Goal: Use online tool/utility: Utilize a website feature to perform a specific function

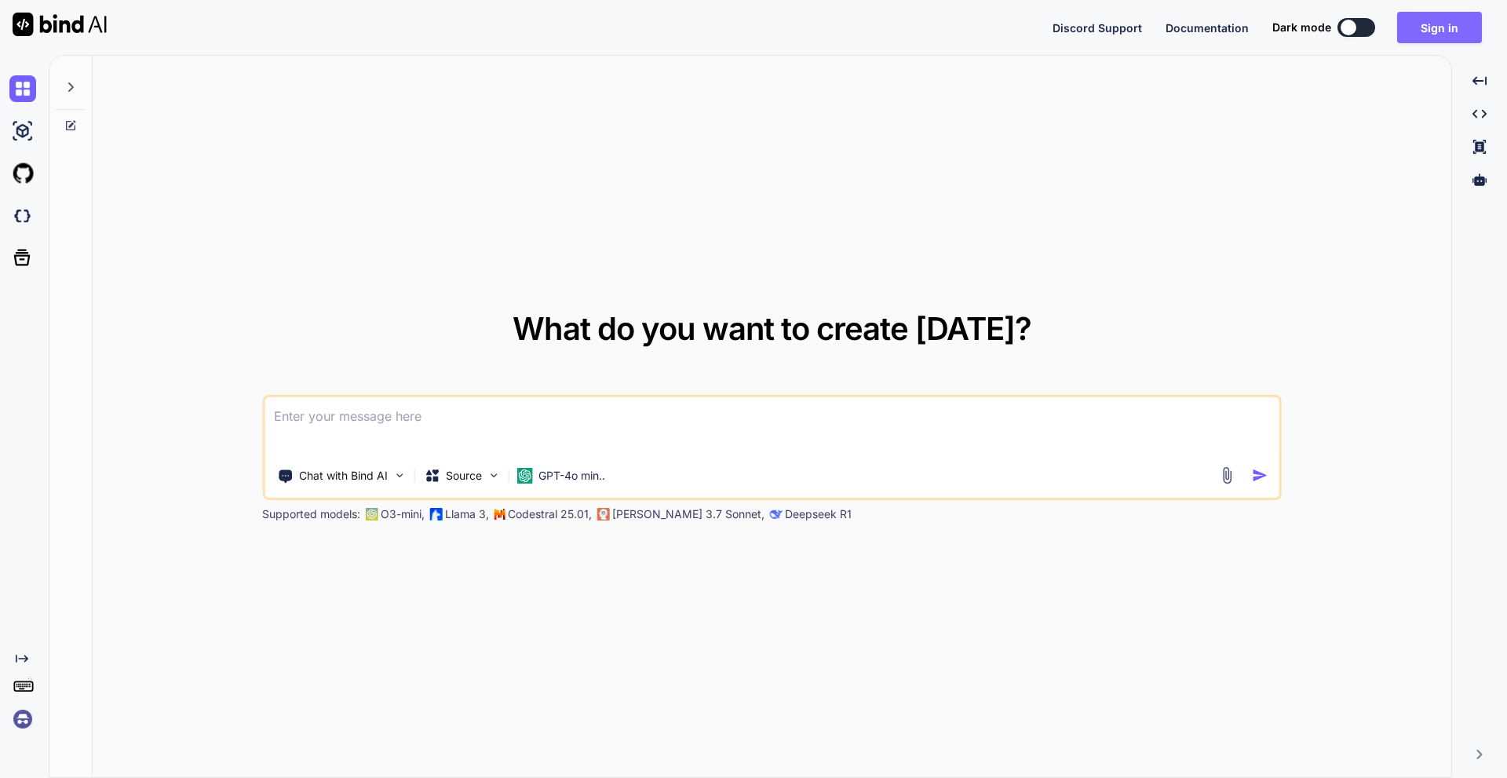
click at [1414, 26] on button "Sign in" at bounding box center [1439, 27] width 85 height 31
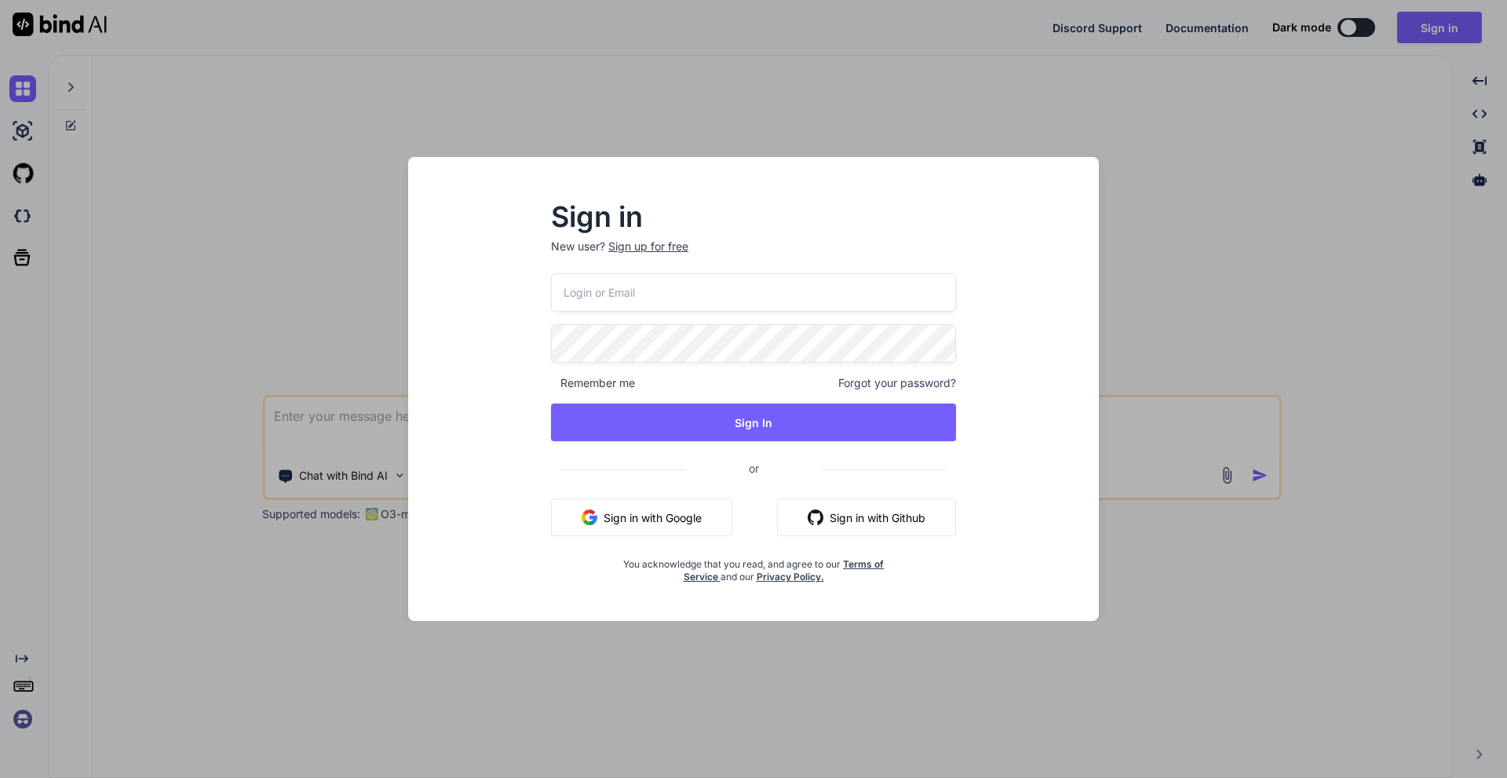
type input "norbert@monobunt.at"
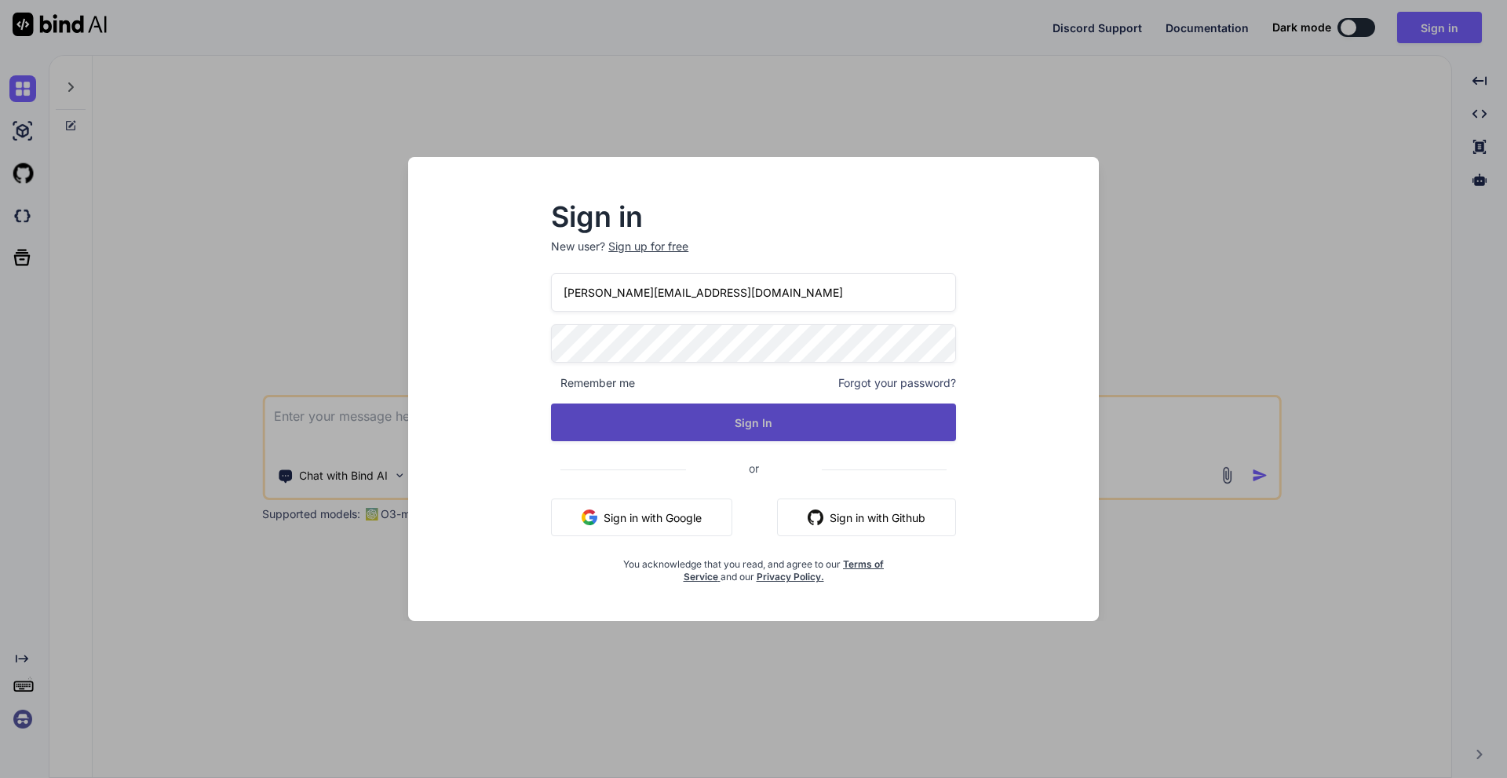
click at [625, 410] on button "Sign In" at bounding box center [753, 422] width 405 height 38
click at [762, 433] on button "Sign In" at bounding box center [753, 422] width 405 height 38
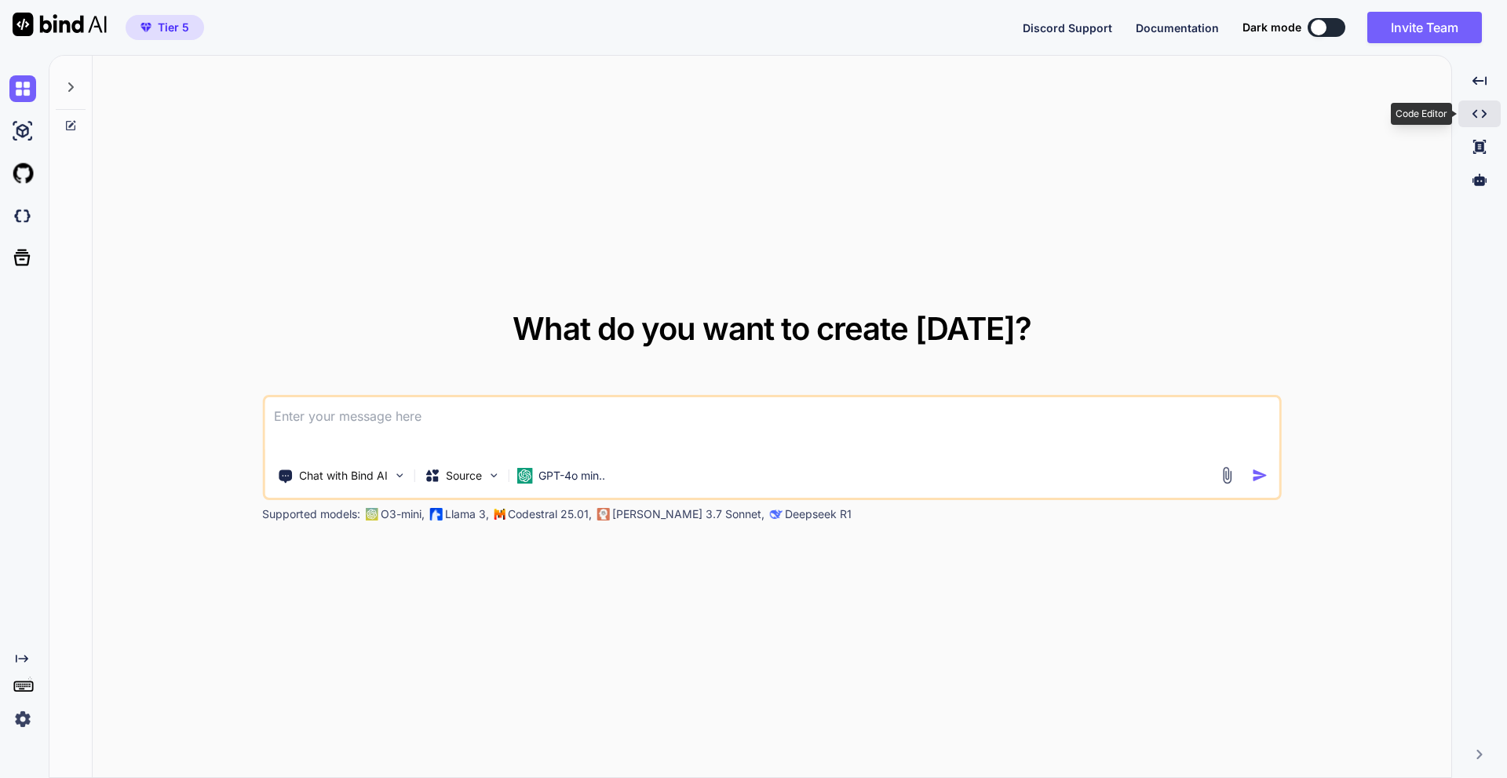
click at [1484, 115] on icon at bounding box center [1479, 114] width 14 height 9
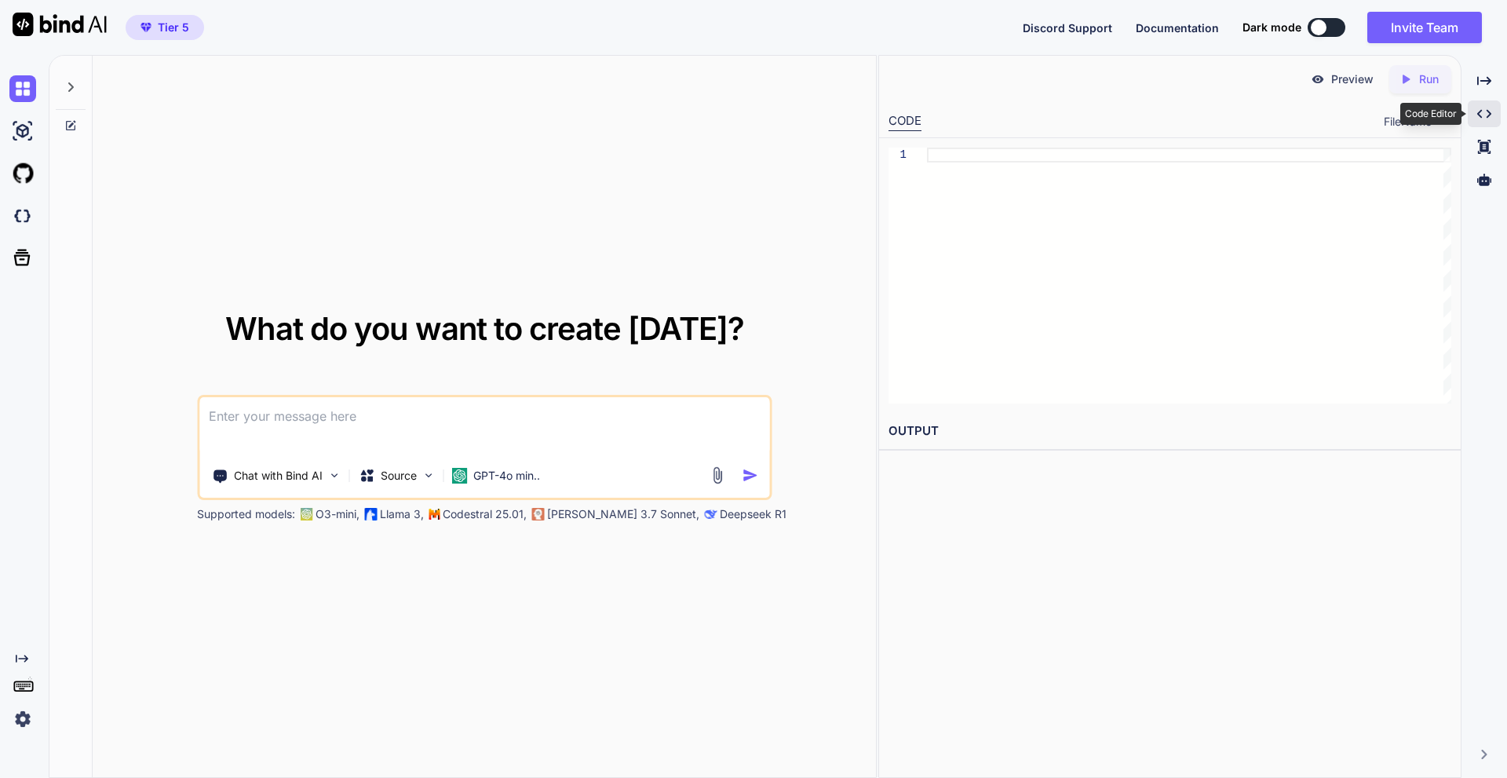
click at [1484, 115] on icon "Created with Pixso." at bounding box center [1484, 114] width 14 height 14
type textarea "x"
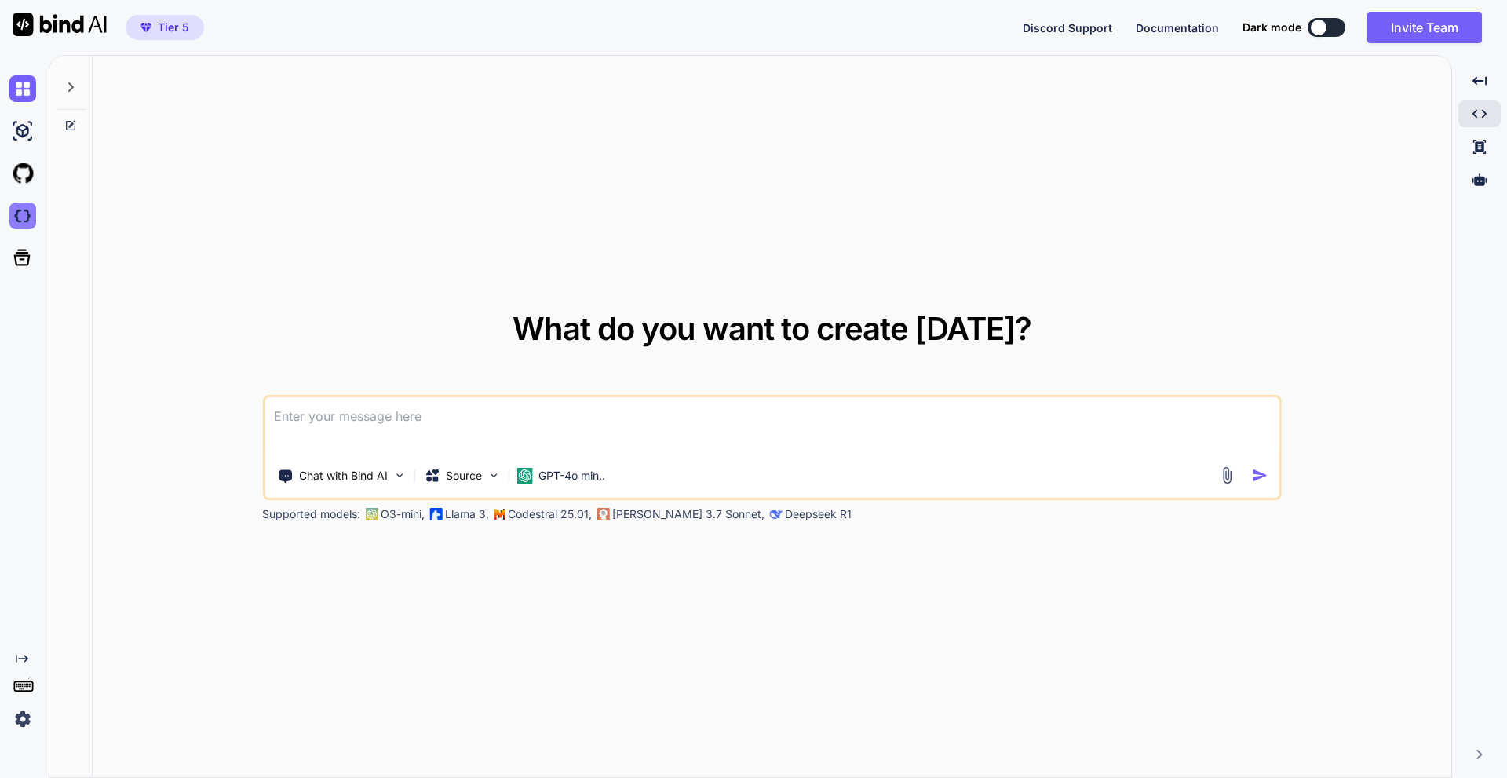
click at [24, 224] on img at bounding box center [22, 215] width 27 height 27
click at [535, 151] on div "What do you want to create today? Chat with Bind AI Source GPT-4o min.. Support…" at bounding box center [772, 417] width 1358 height 723
click at [352, 479] on p "Chat with Bind AI" at bounding box center [343, 476] width 89 height 16
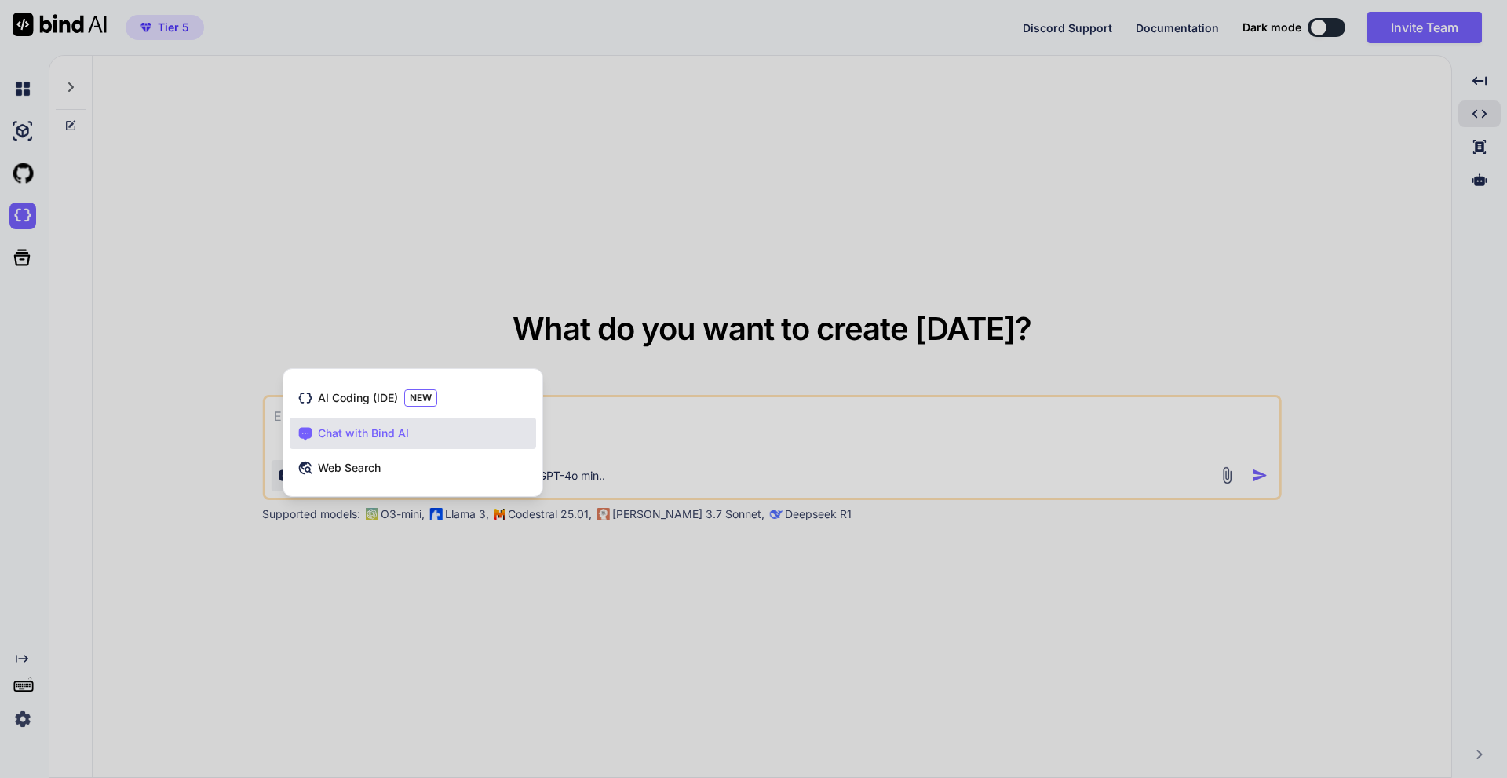
click at [477, 255] on div at bounding box center [753, 389] width 1507 height 778
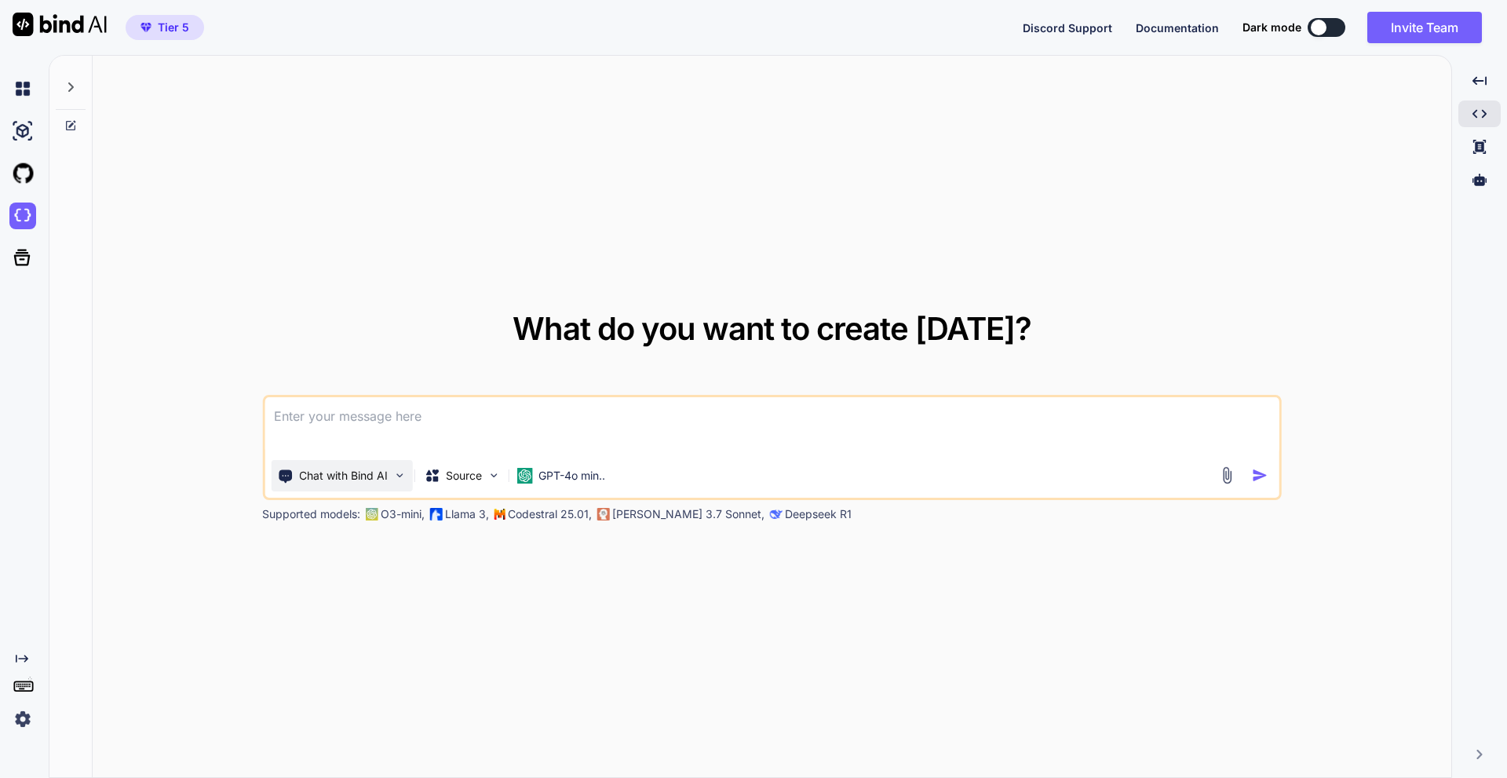
drag, startPoint x: 336, startPoint y: 494, endPoint x: 354, endPoint y: 476, distance: 25.5
click at [336, 493] on div "Chat with Bind AI Source GPT-4o min.." at bounding box center [771, 447] width 1019 height 105
click at [354, 476] on p "Chat with Bind AI" at bounding box center [343, 476] width 89 height 16
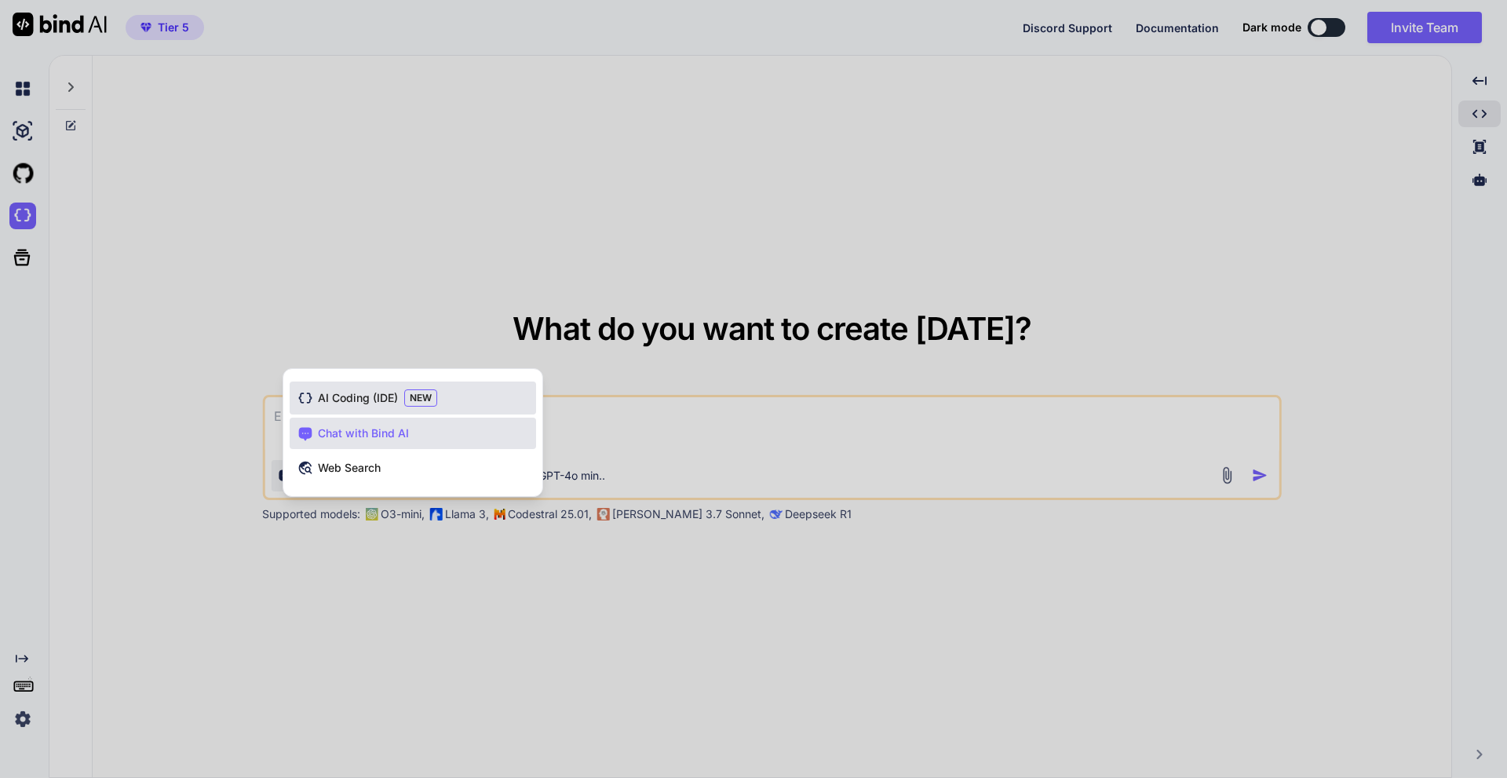
click at [395, 398] on span "AI Coding (IDE)" at bounding box center [358, 398] width 80 height 16
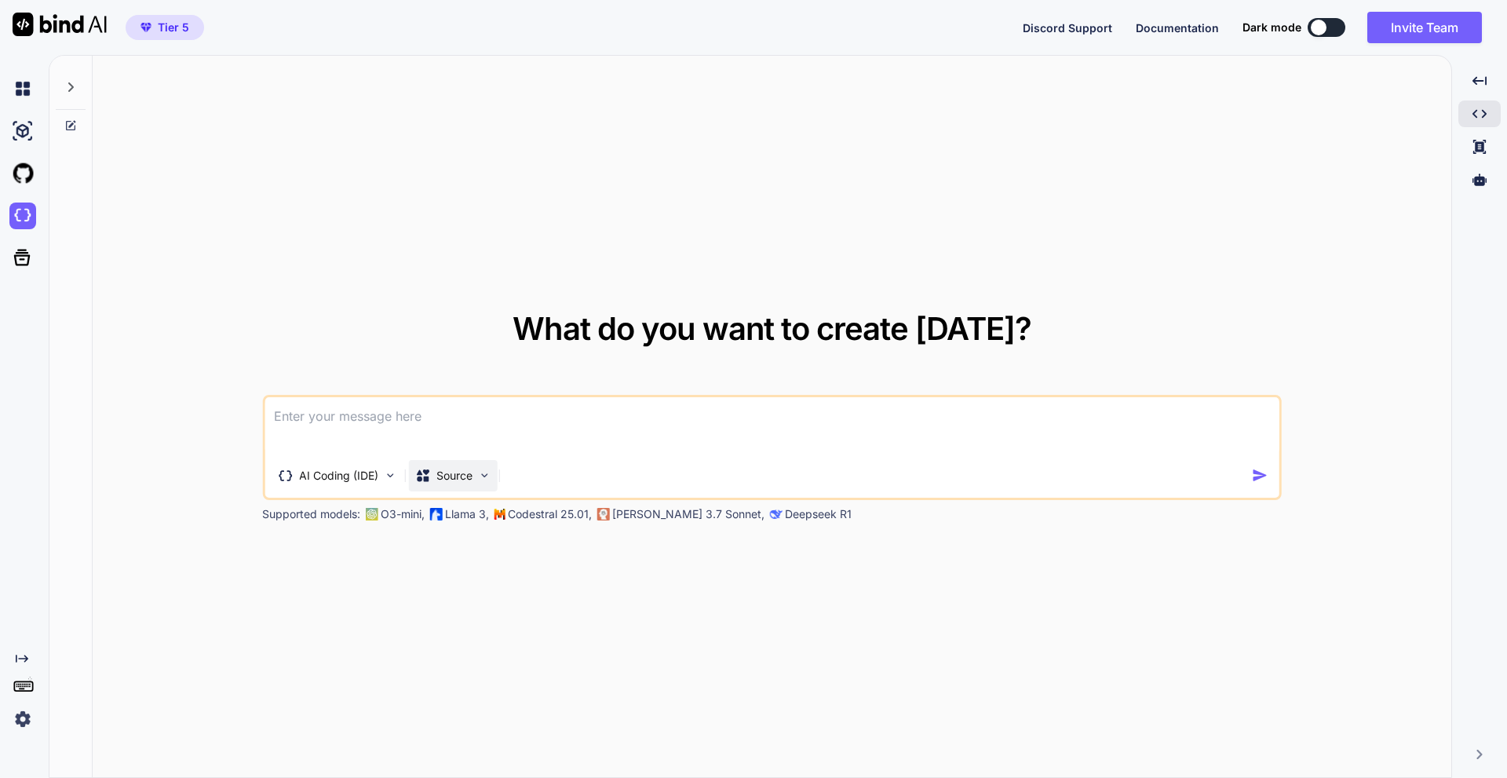
click at [491, 465] on div "Source" at bounding box center [452, 475] width 89 height 31
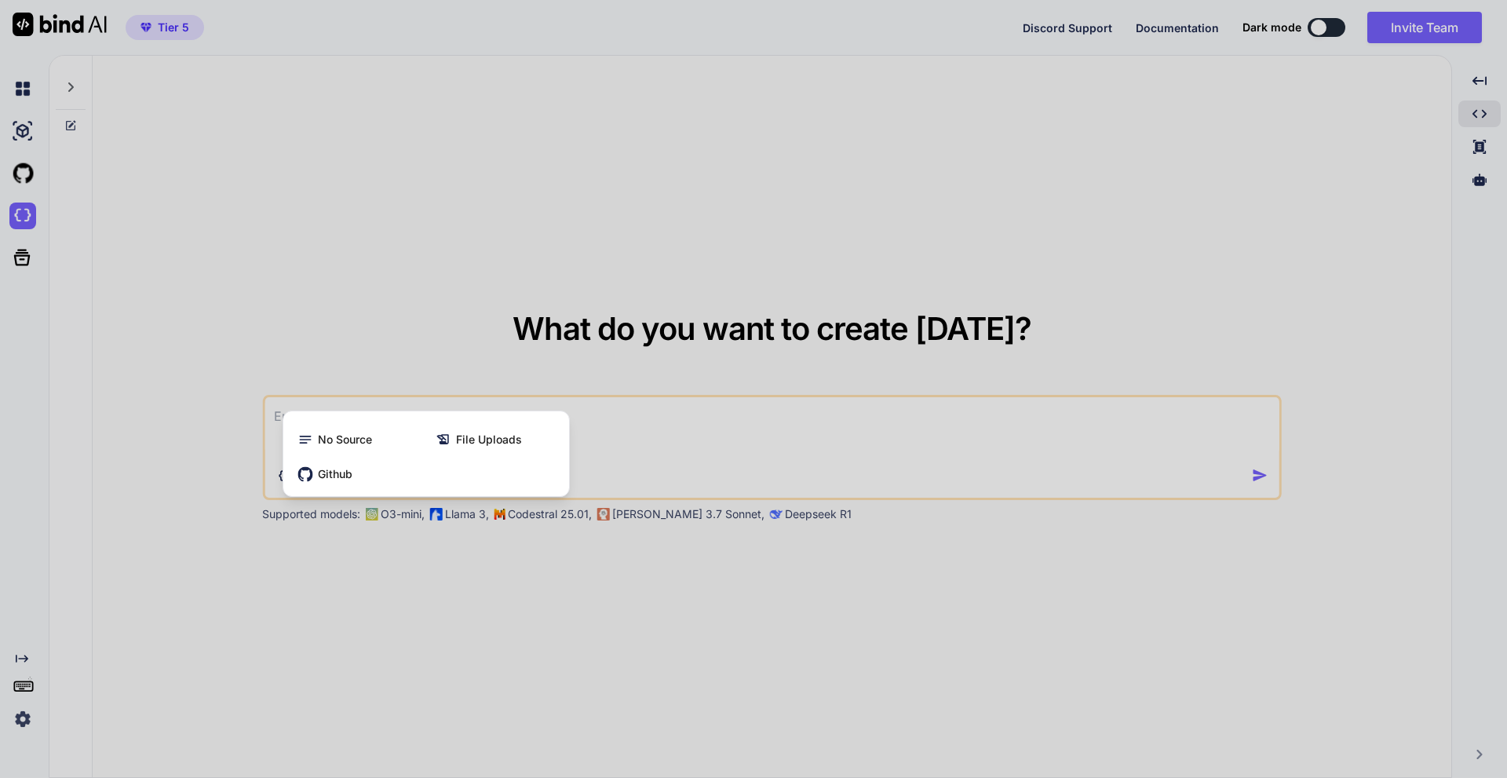
drag, startPoint x: 1088, startPoint y: 662, endPoint x: 1134, endPoint y: 545, distance: 126.2
click at [1099, 640] on div at bounding box center [753, 389] width 1507 height 778
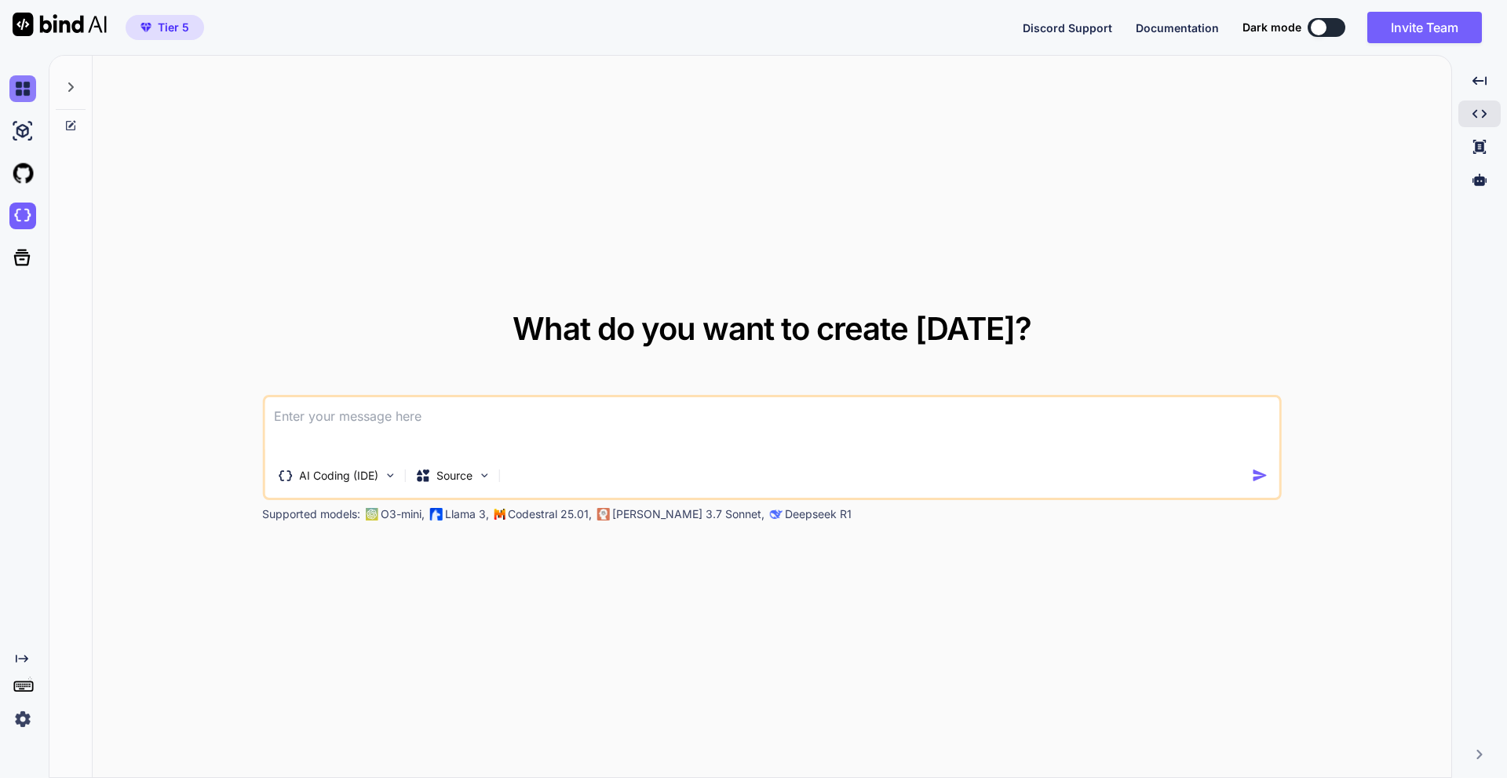
click at [22, 83] on img at bounding box center [22, 88] width 27 height 27
click at [11, 86] on img at bounding box center [22, 88] width 27 height 27
click at [78, 97] on div at bounding box center [71, 83] width 30 height 54
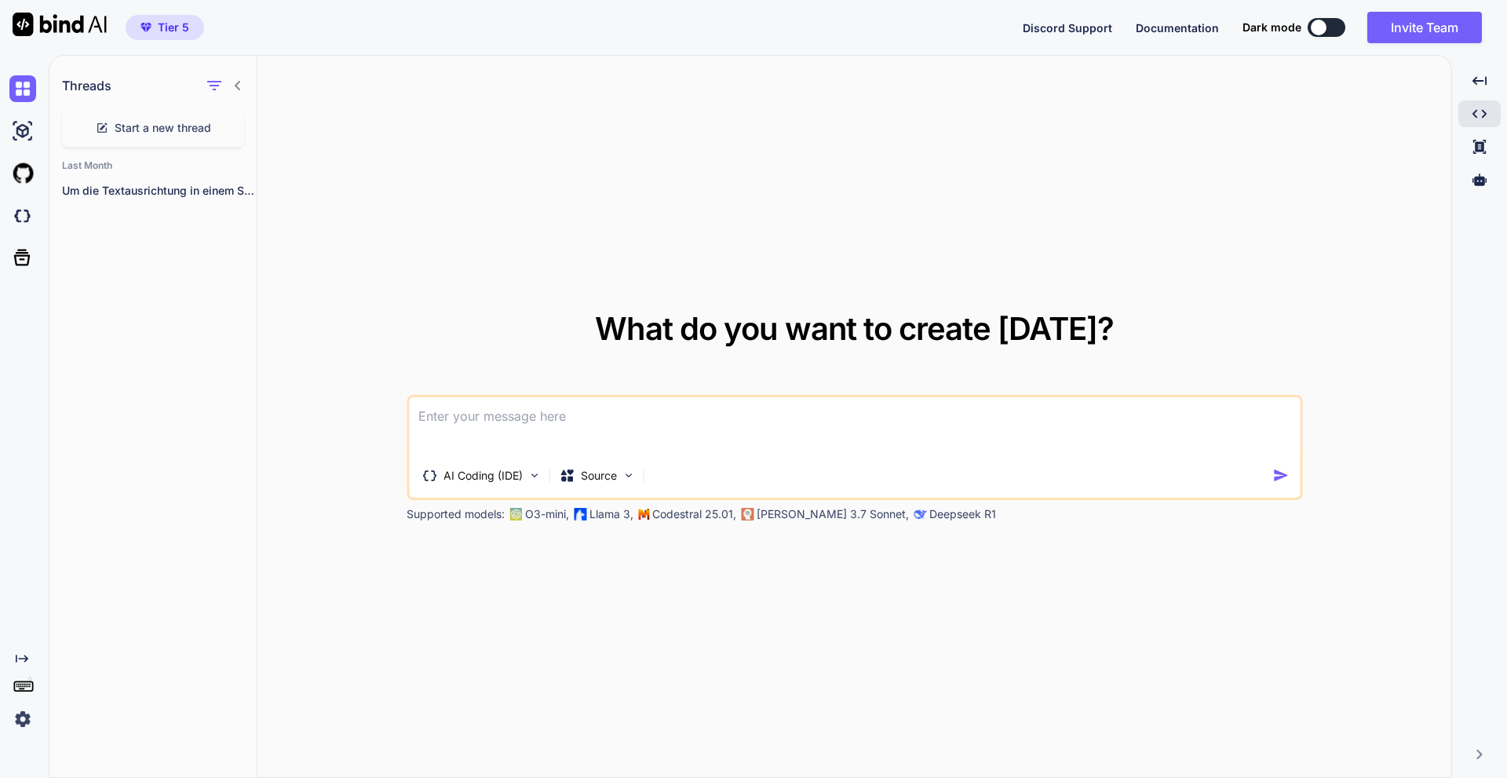
click at [0, 130] on div at bounding box center [21, 131] width 42 height 42
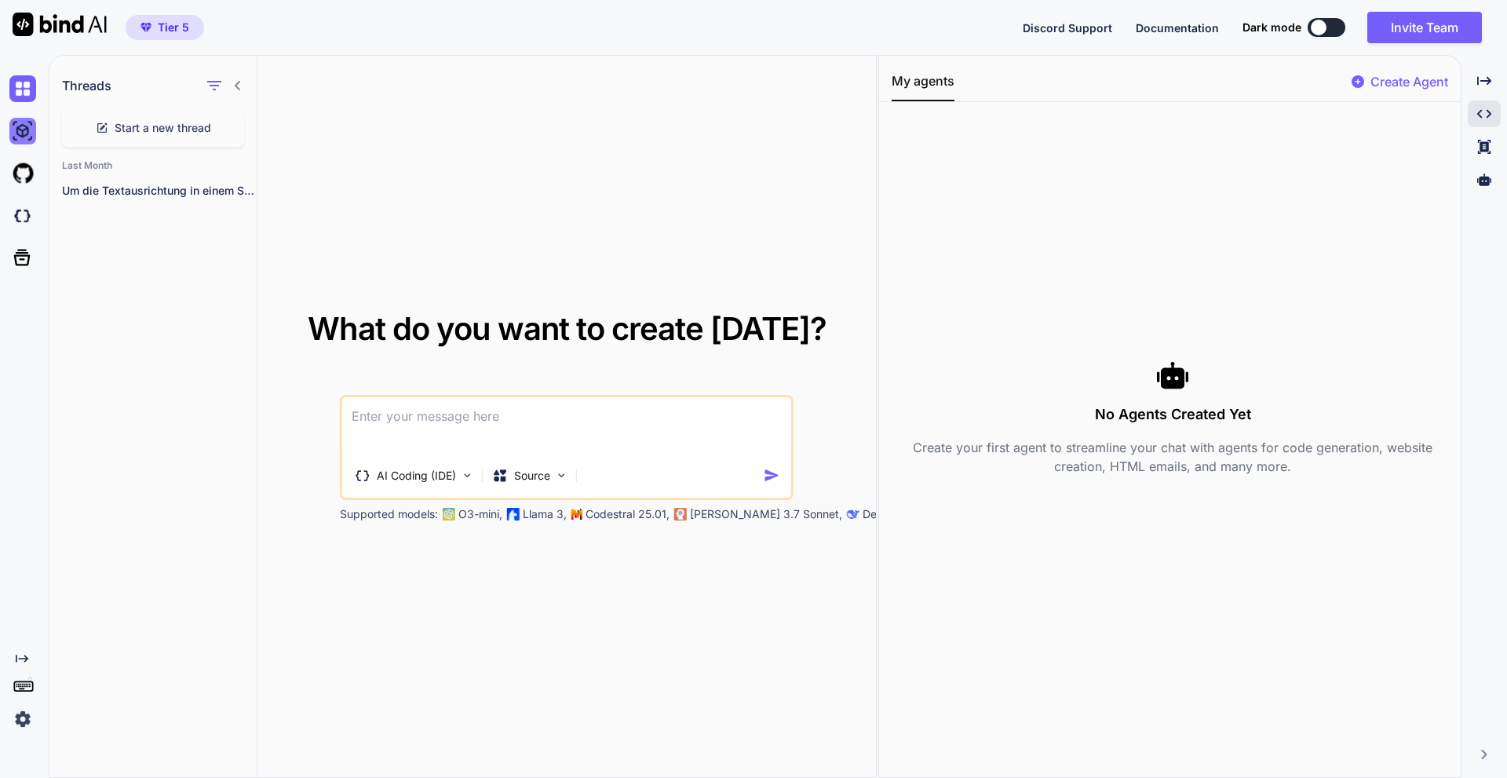
click at [16, 125] on img at bounding box center [22, 131] width 27 height 27
click at [14, 126] on img at bounding box center [22, 131] width 27 height 27
click at [34, 171] on img at bounding box center [22, 173] width 27 height 27
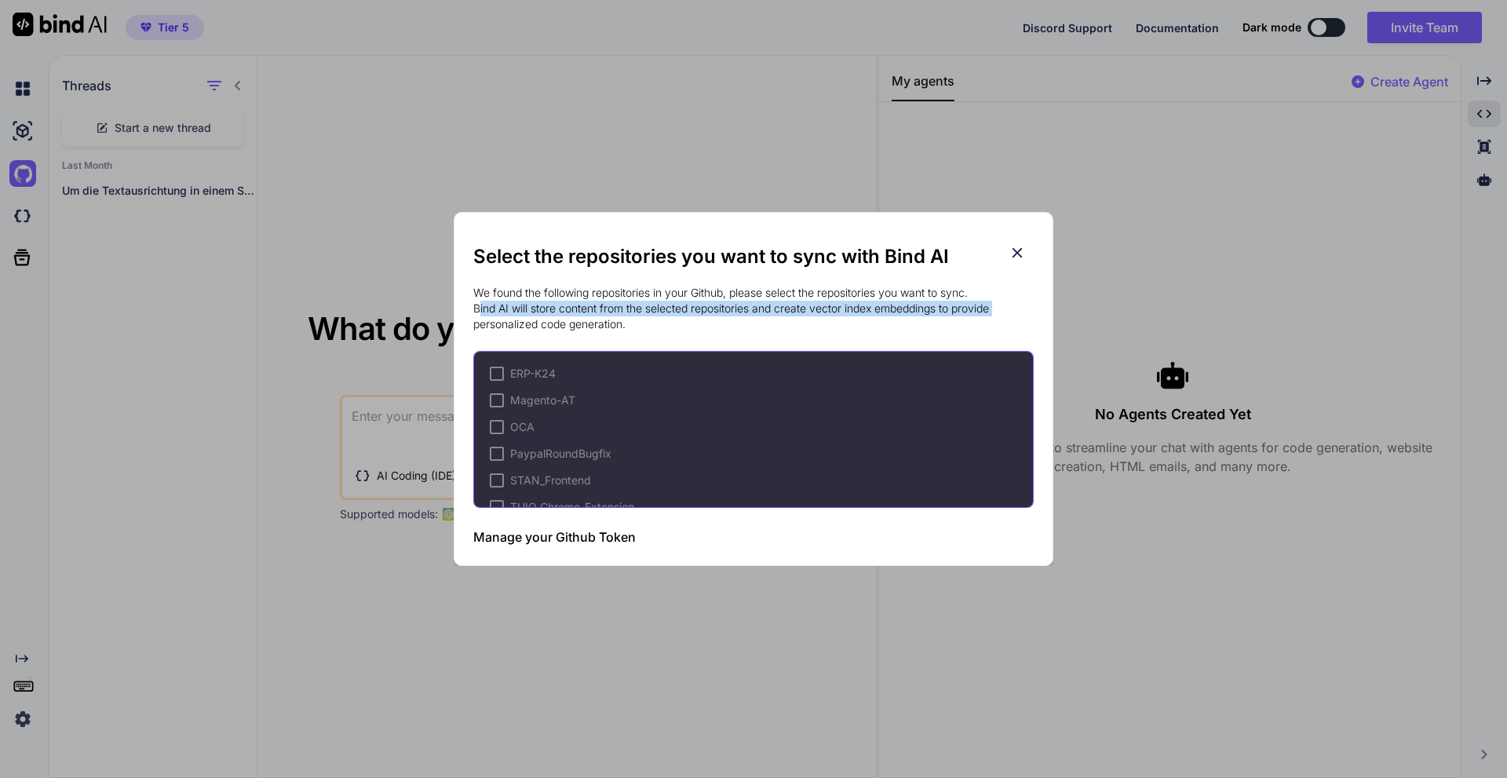
click at [178, 328] on div "Select the repositories you want to sync with Bind AI We found the following re…" at bounding box center [753, 389] width 1507 height 778
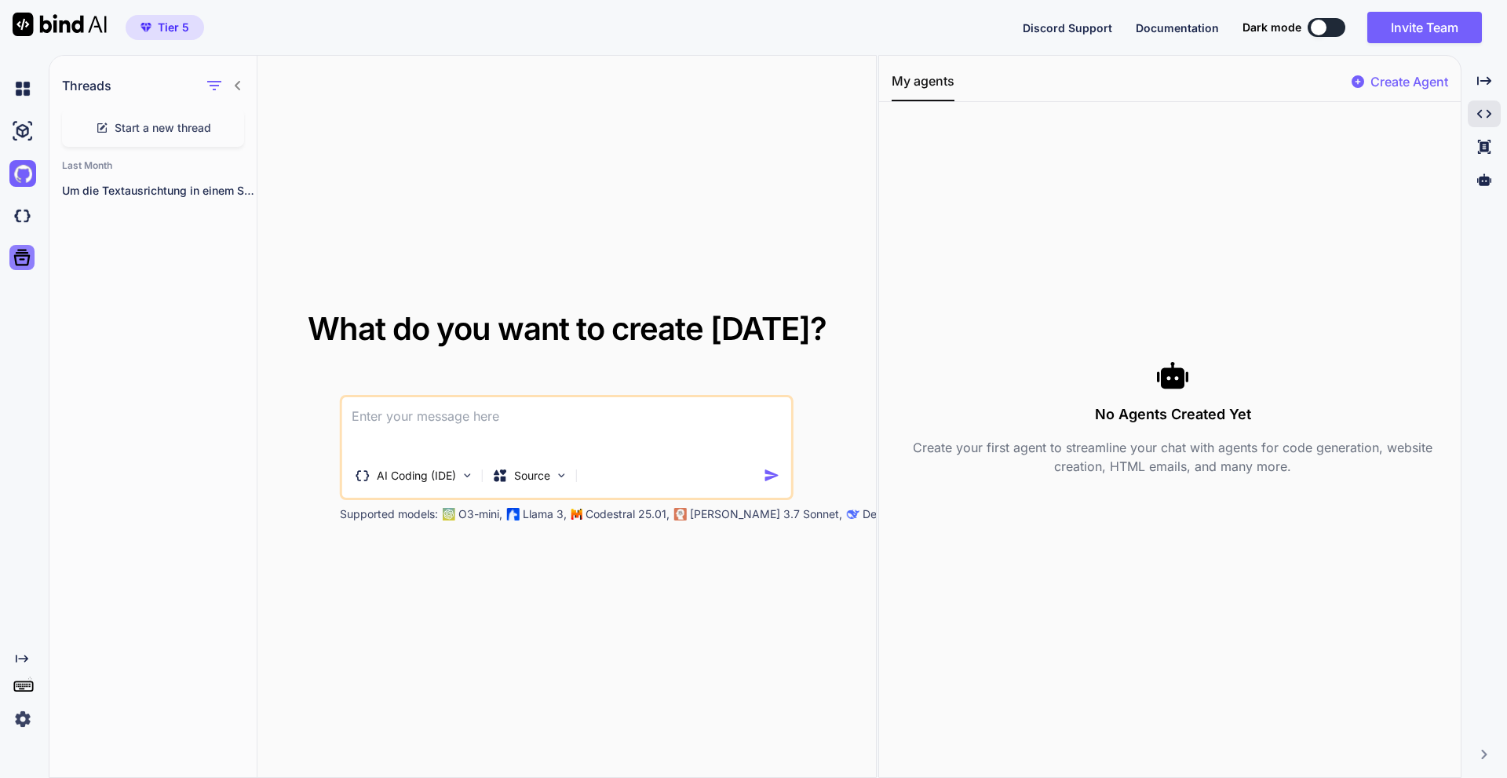
click at [16, 254] on icon at bounding box center [22, 257] width 22 height 22
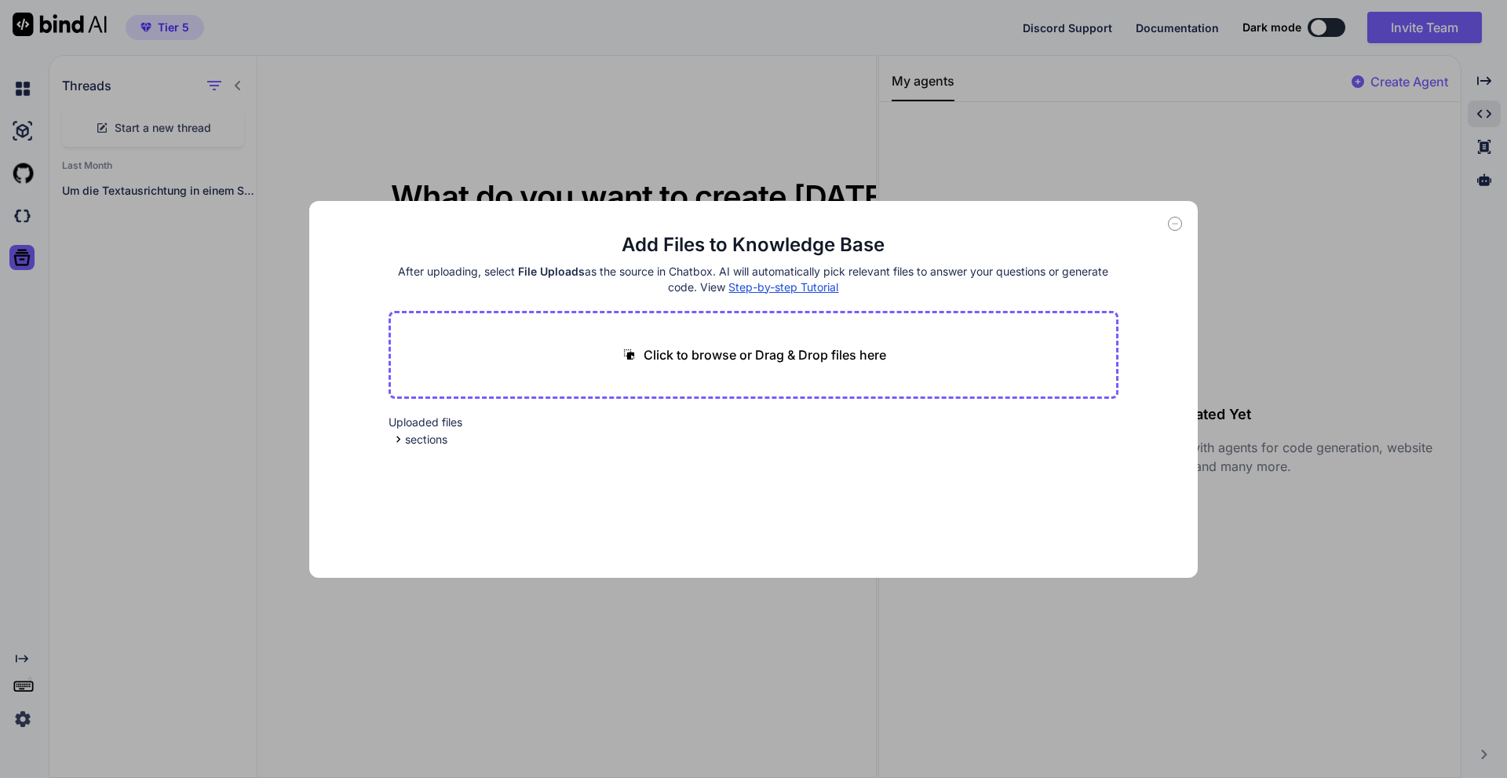
click at [200, 477] on div "Add Files to Knowledge Base After uploading, select File Uploads as the source …" at bounding box center [753, 389] width 1507 height 778
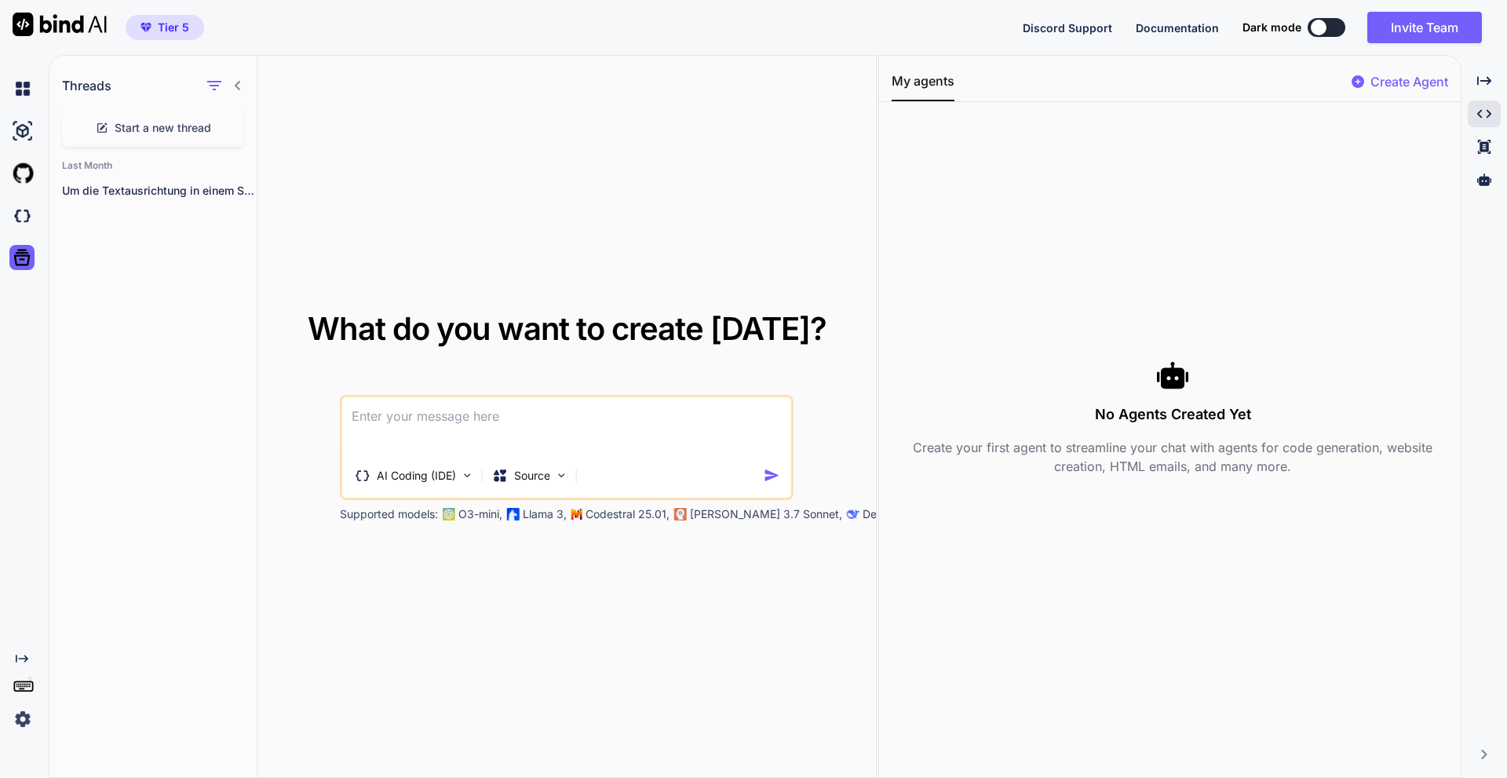
click at [19, 691] on rect at bounding box center [23, 686] width 18 height 9
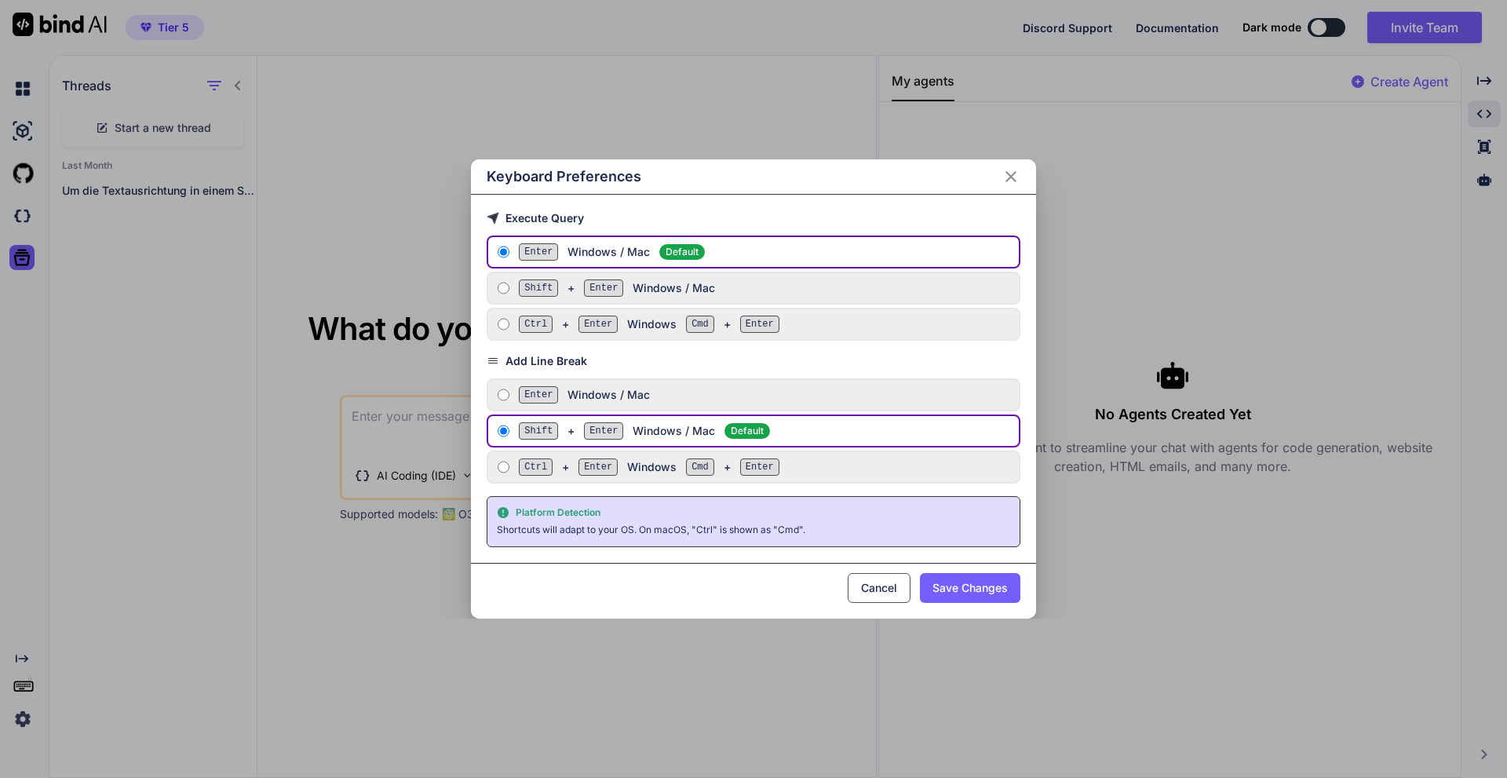
click at [30, 661] on div "Keyboard Preferences Execute Query Enter Windows / Mac Default Shift + Enter Wi…" at bounding box center [753, 389] width 1507 height 778
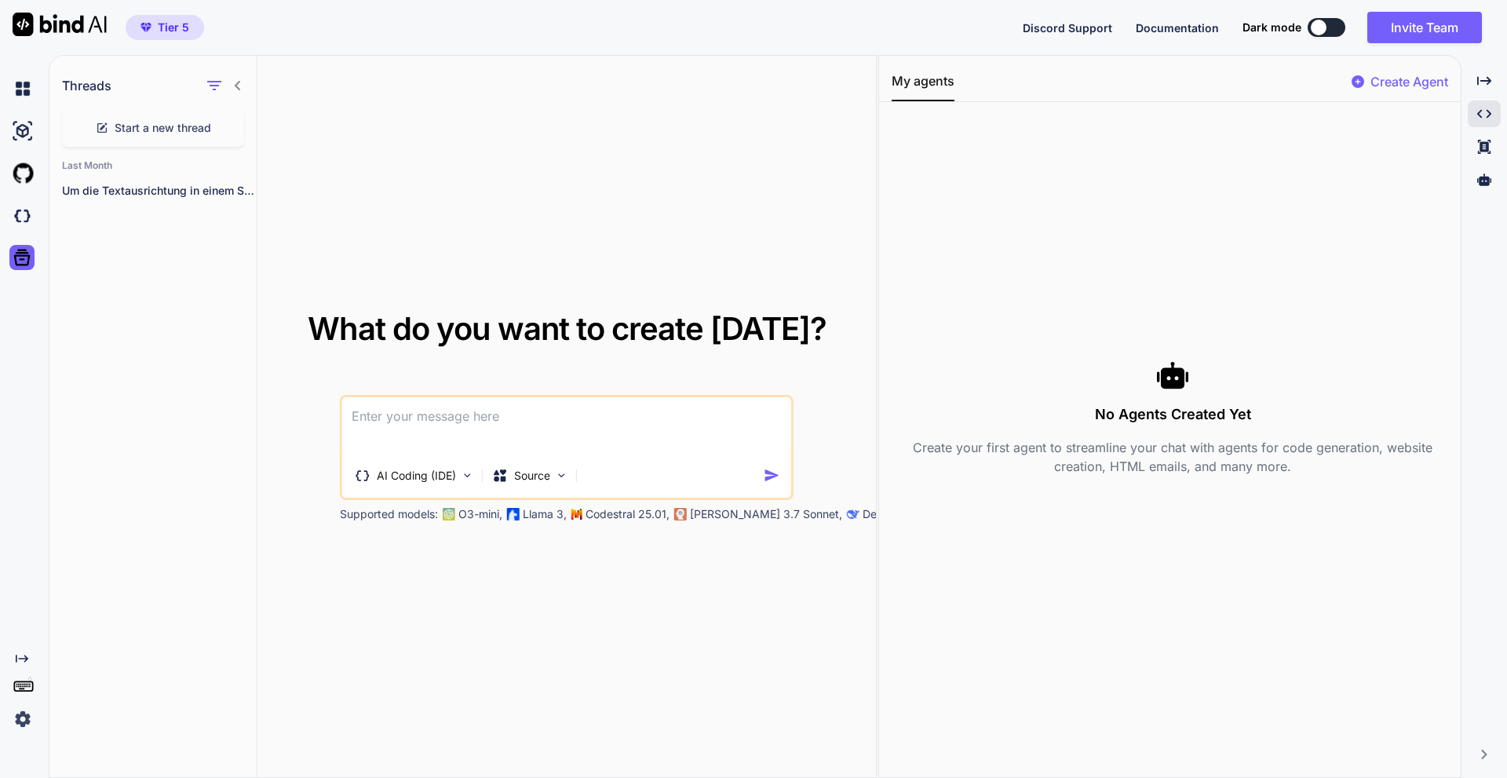
click at [24, 654] on icon "Created with Pixso." at bounding box center [22, 658] width 13 height 13
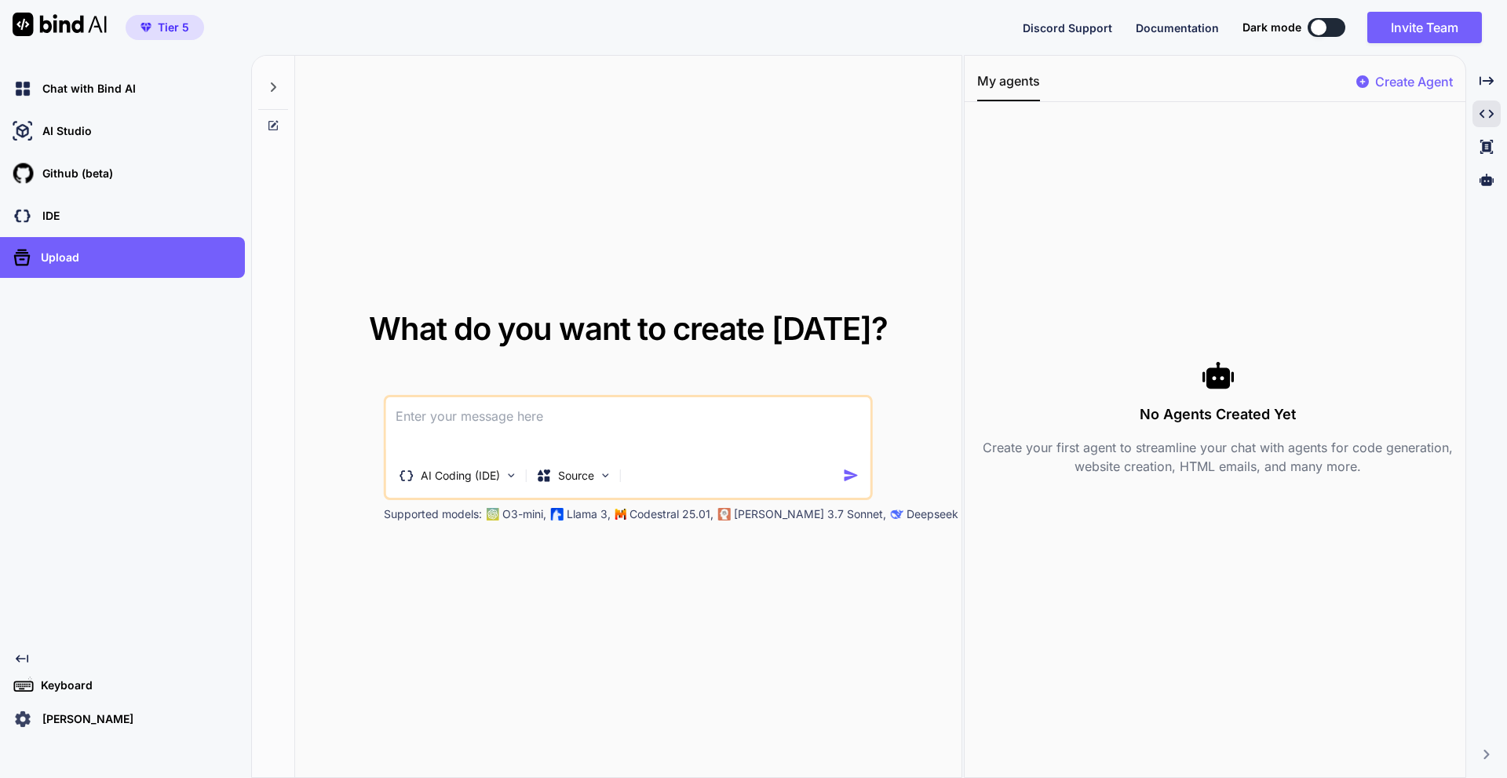
click at [144, 20] on span "Tier 5" at bounding box center [164, 28] width 61 height 16
click at [163, 32] on span "Tier 5" at bounding box center [173, 28] width 31 height 16
click at [1416, 94] on div "Create Agent" at bounding box center [1404, 86] width 97 height 28
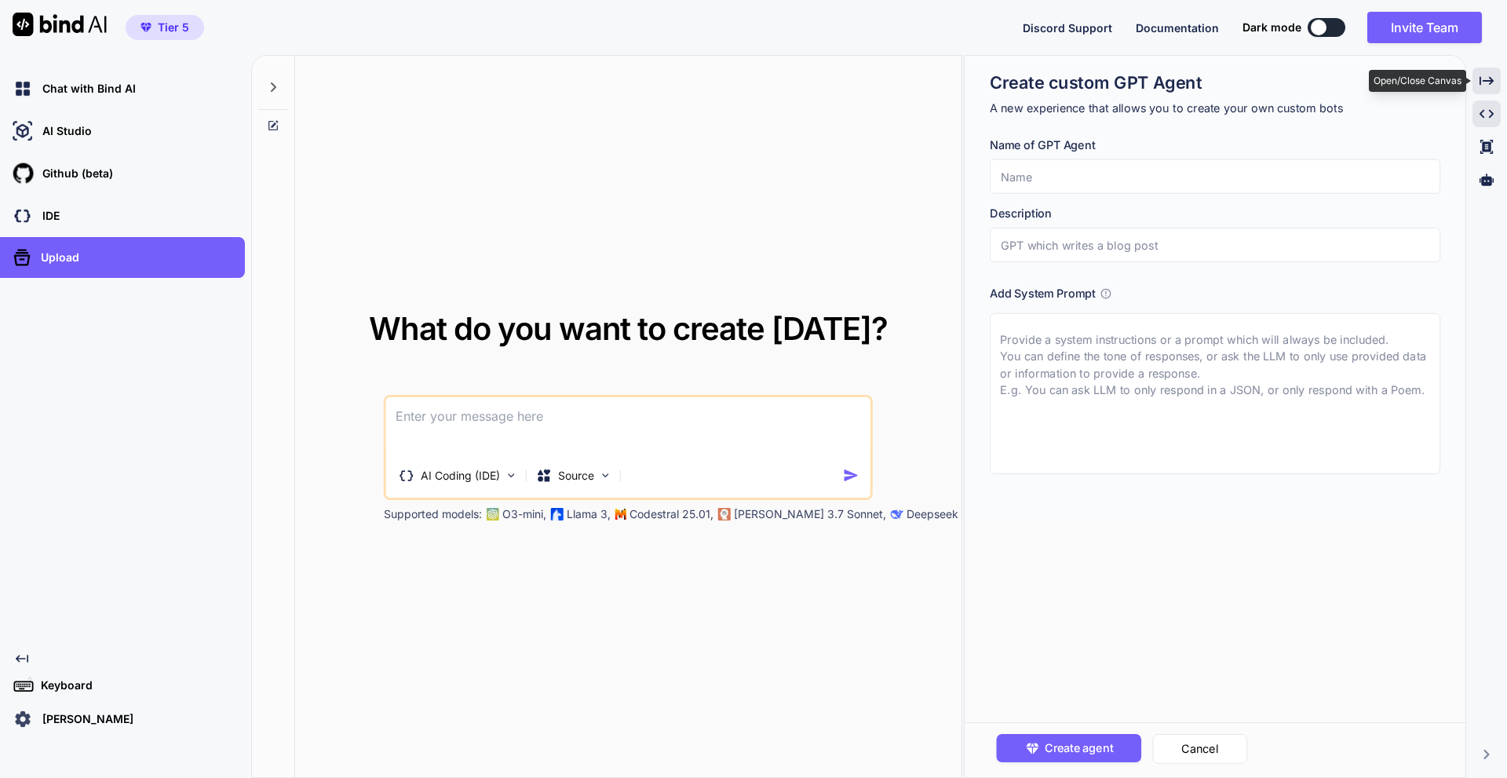
click at [1484, 69] on div "Created with Pixso." at bounding box center [1486, 80] width 28 height 27
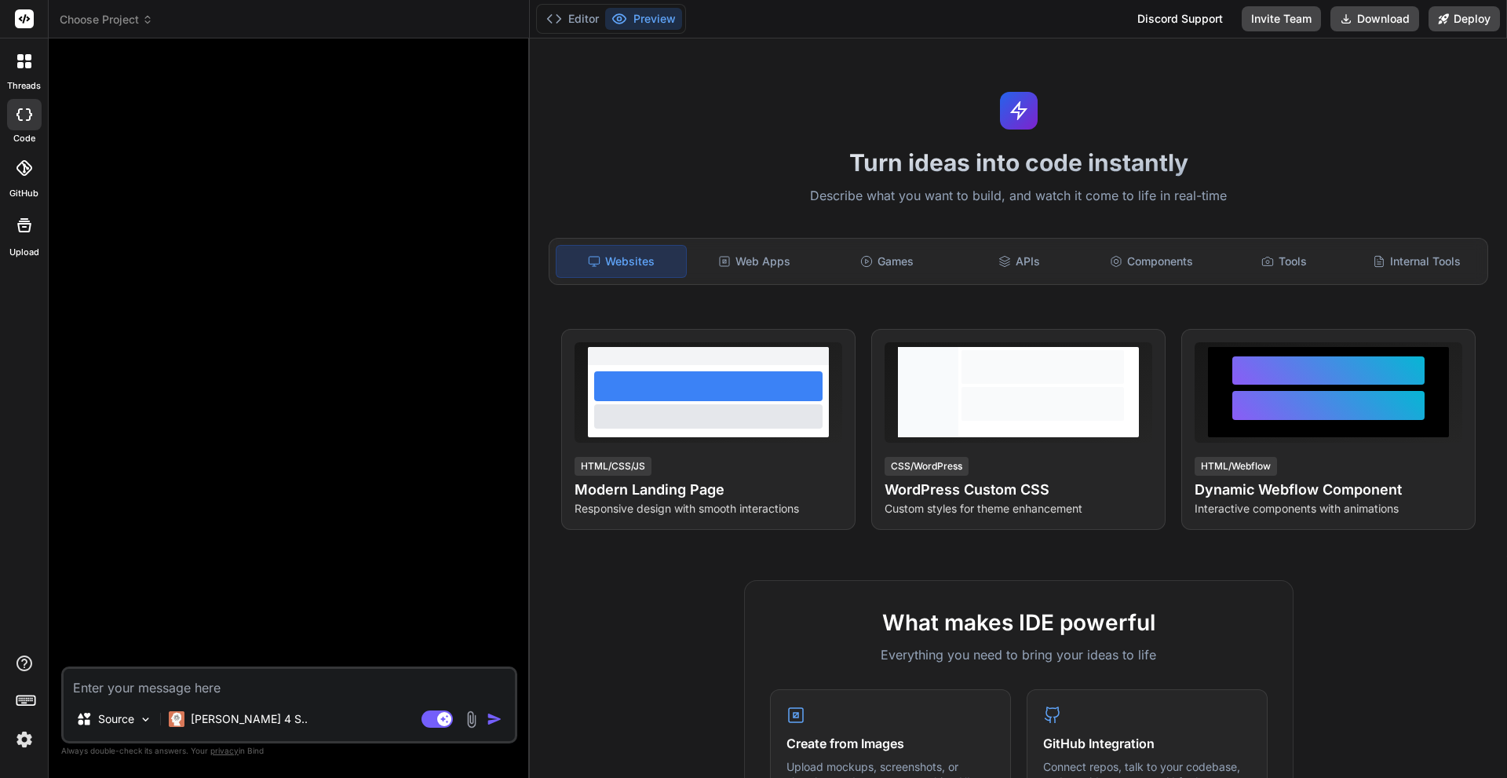
click at [236, 701] on div "Source Claude 4 S.. Agent Mode. When this toggle is activated, AI automatically…" at bounding box center [289, 704] width 456 height 77
click at [233, 718] on p "[PERSON_NAME] 4 S.." at bounding box center [249, 719] width 117 height 16
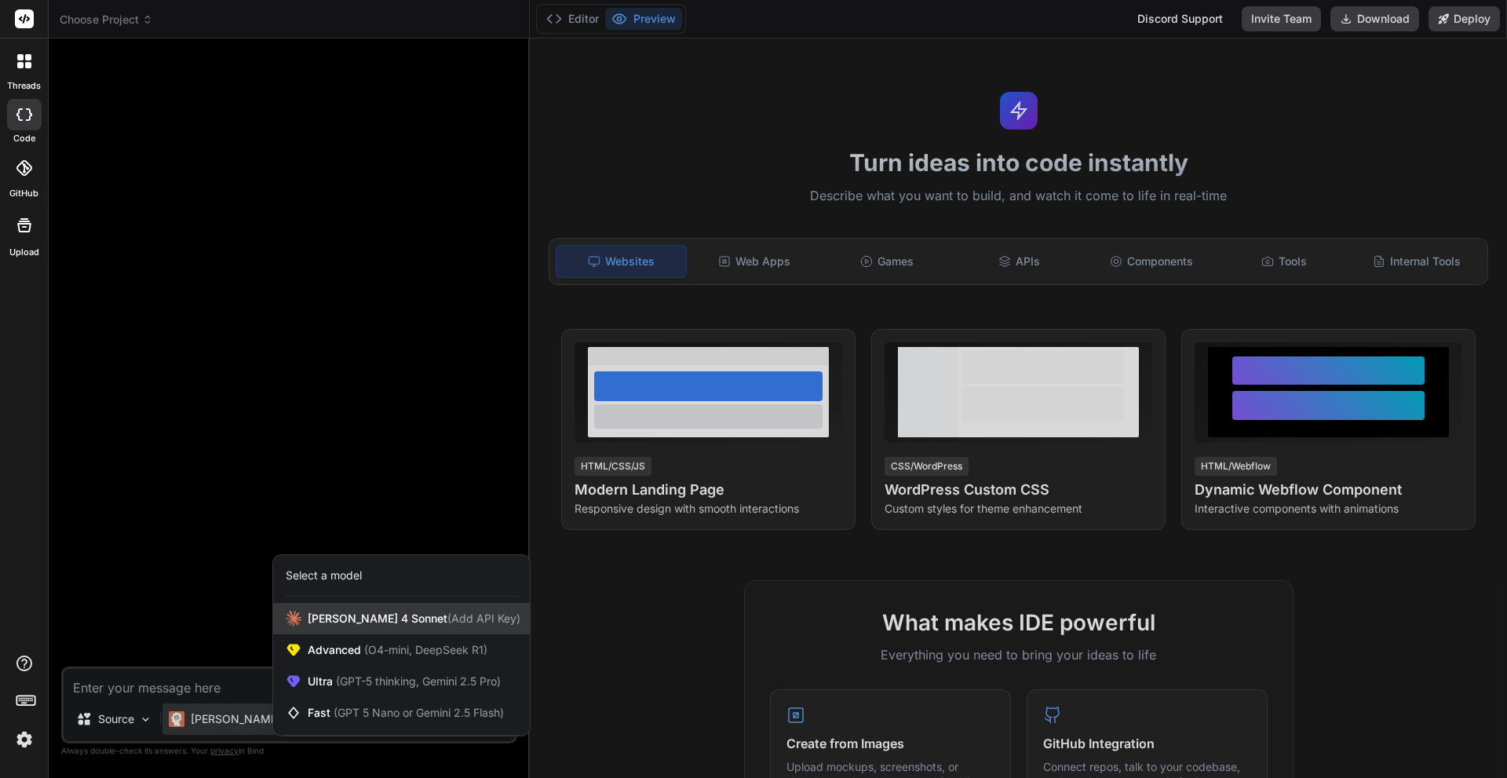
click at [474, 619] on div "[PERSON_NAME] 4 Sonnet (Add API Key)" at bounding box center [401, 618] width 257 height 31
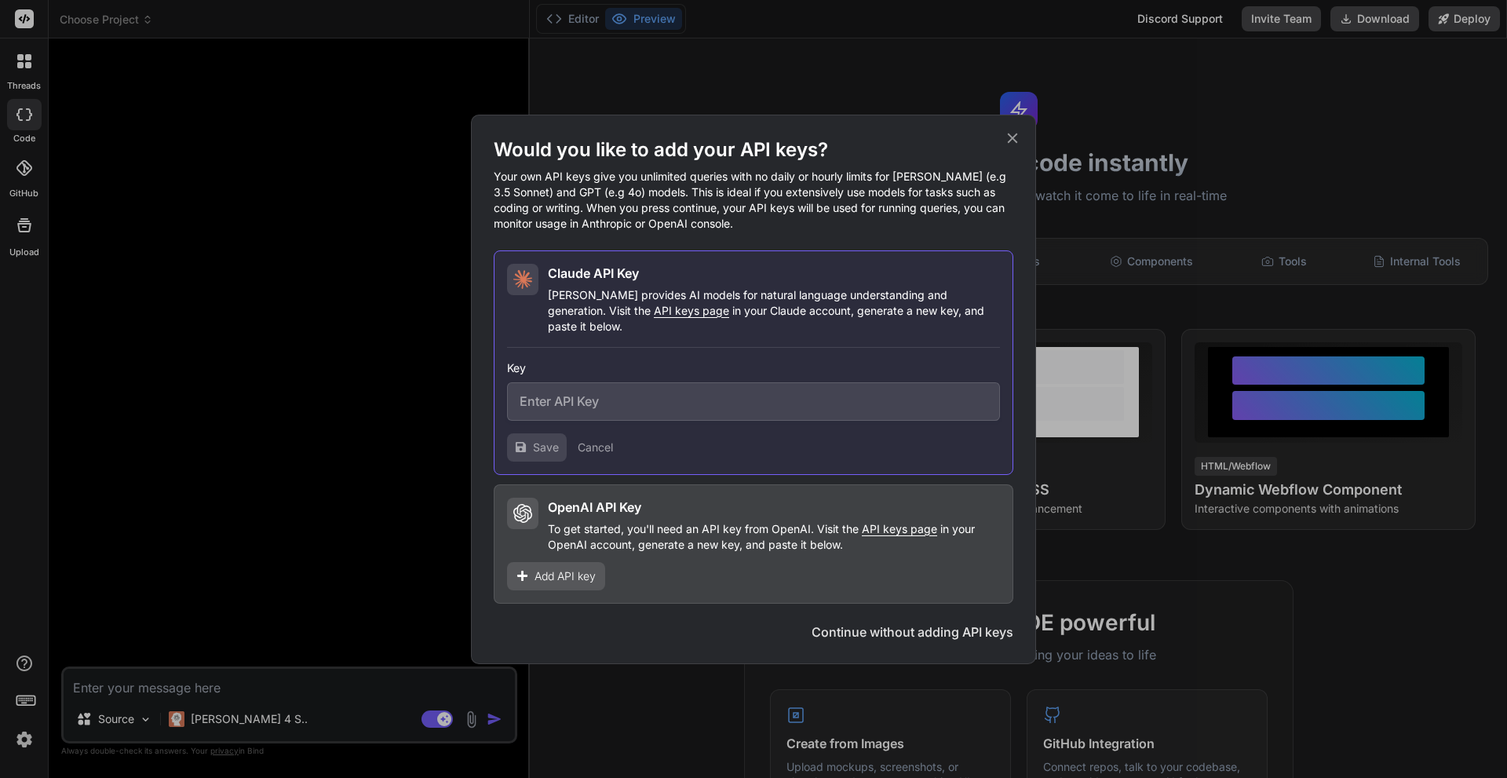
click at [415, 727] on div "Would you like to add your API keys? Your own API keys give you unlimited queri…" at bounding box center [753, 389] width 1507 height 778
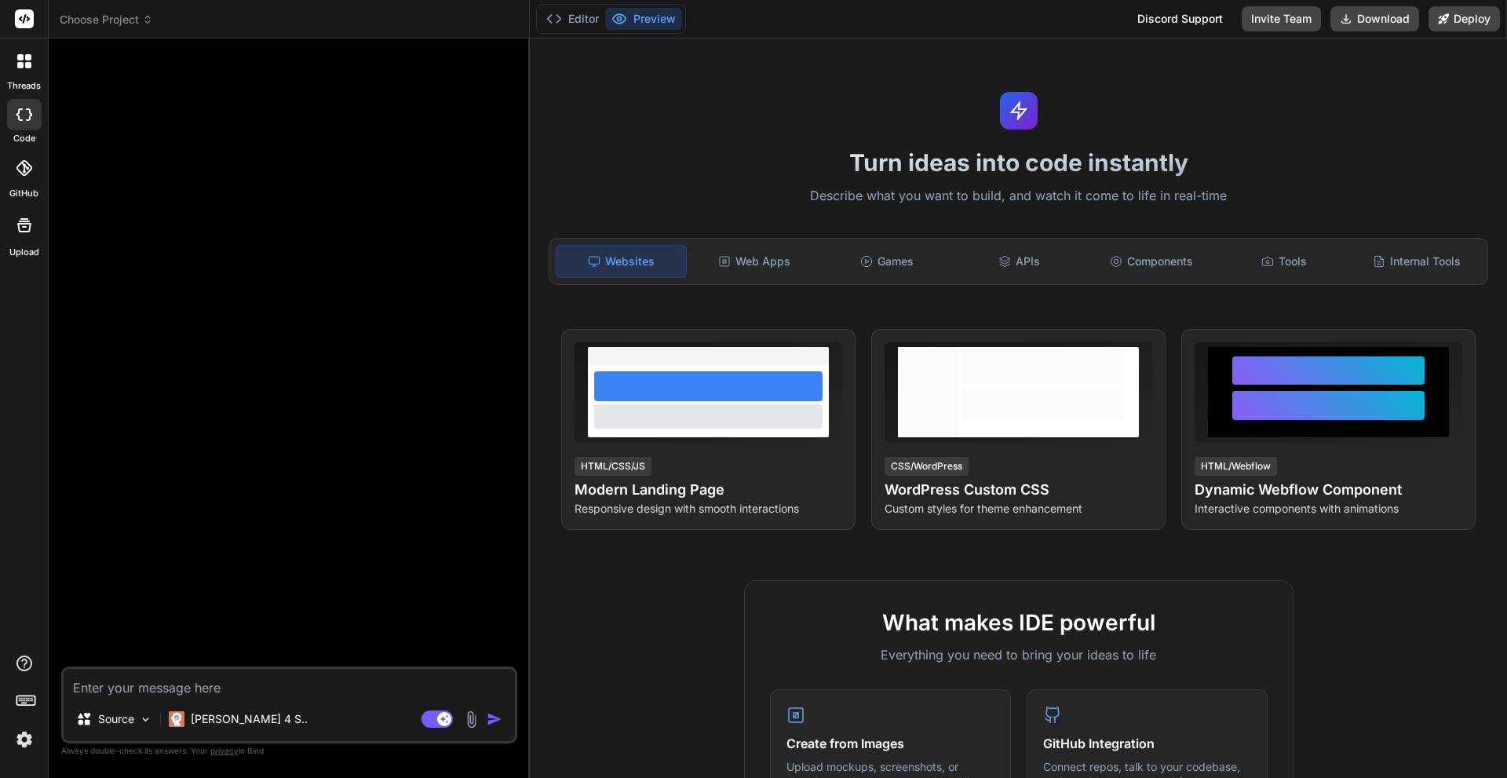
click at [476, 723] on img at bounding box center [471, 719] width 18 height 18
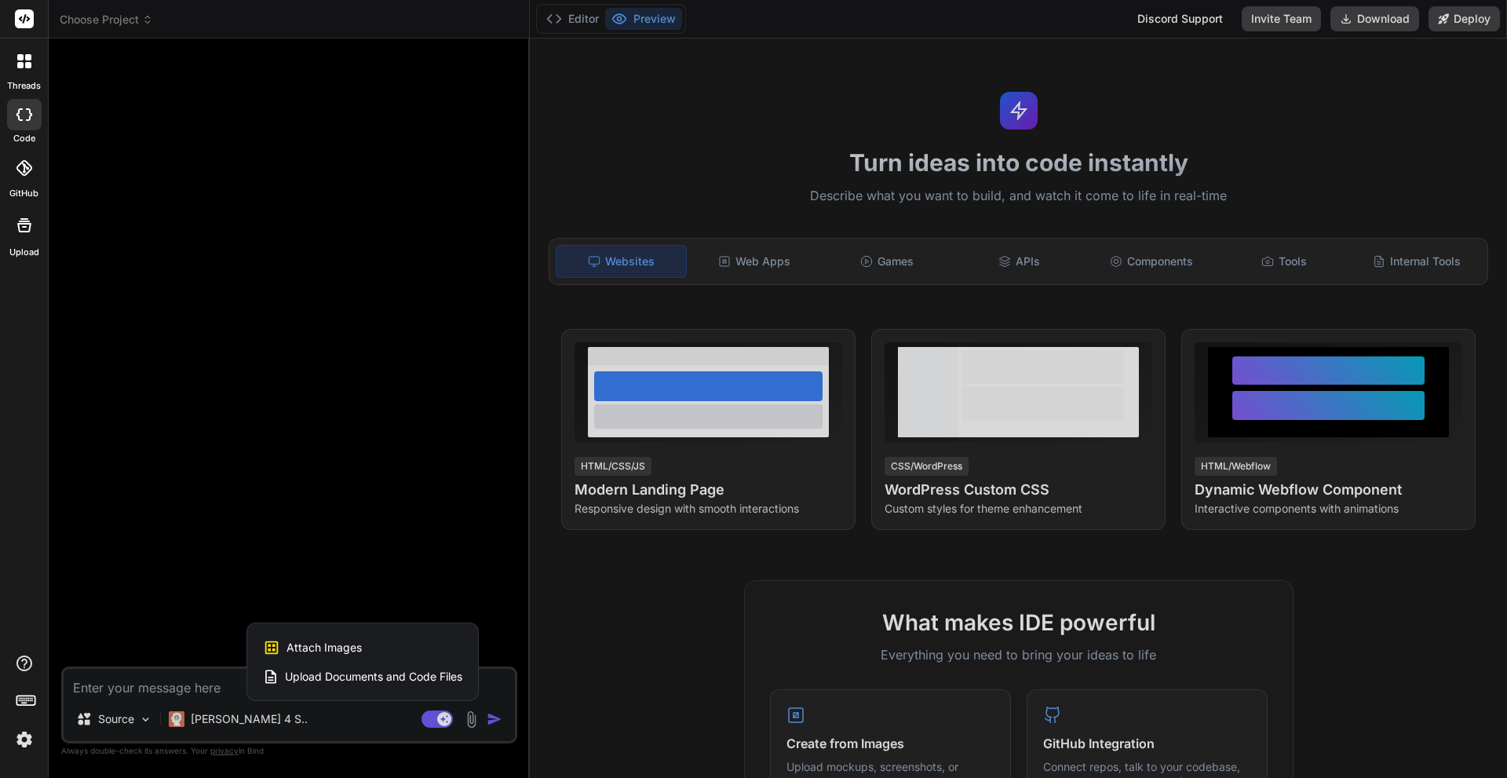
click at [111, 720] on div at bounding box center [753, 389] width 1507 height 778
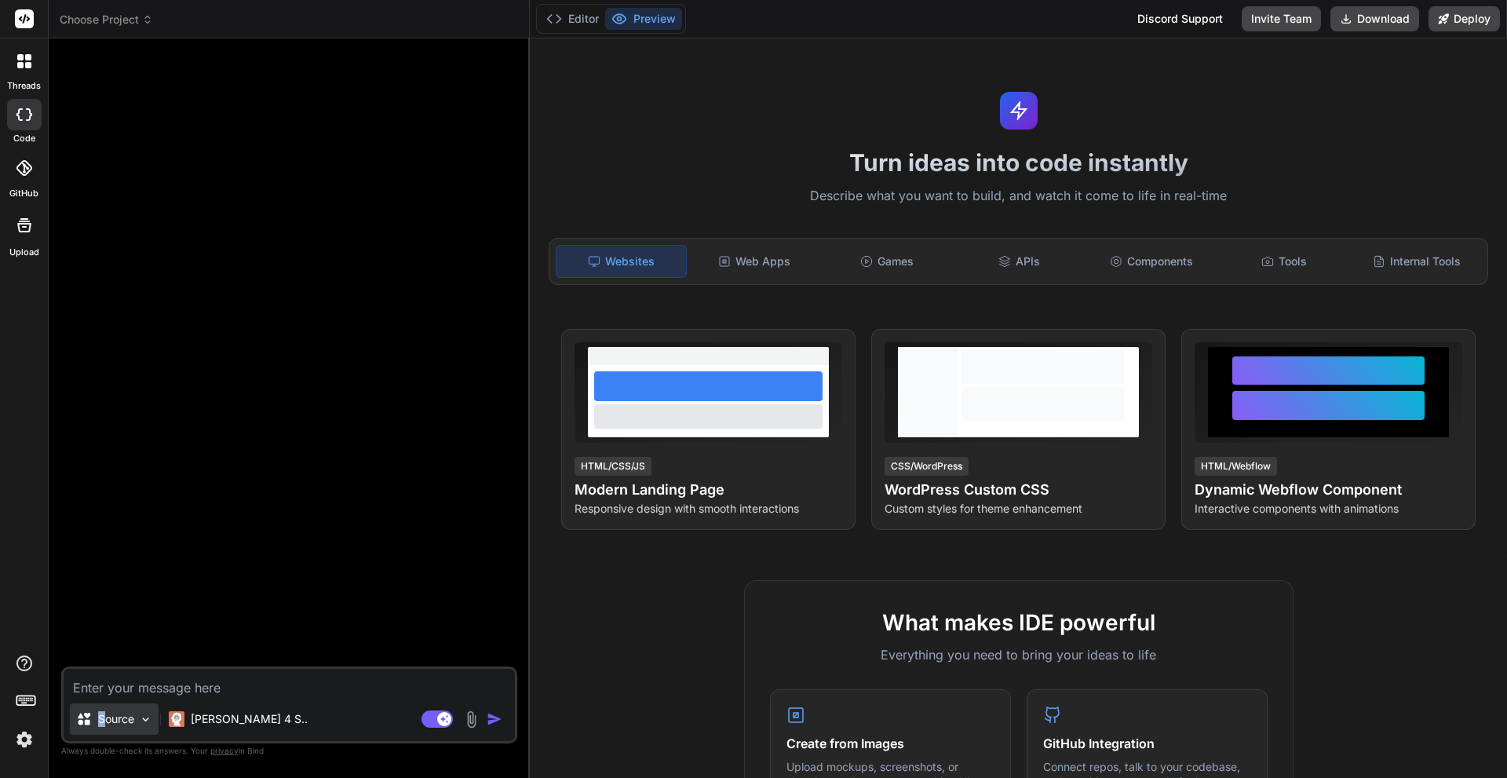
drag, startPoint x: 106, startPoint y: 721, endPoint x: 96, endPoint y: 724, distance: 10.7
click at [96, 724] on div "Source" at bounding box center [105, 719] width 58 height 16
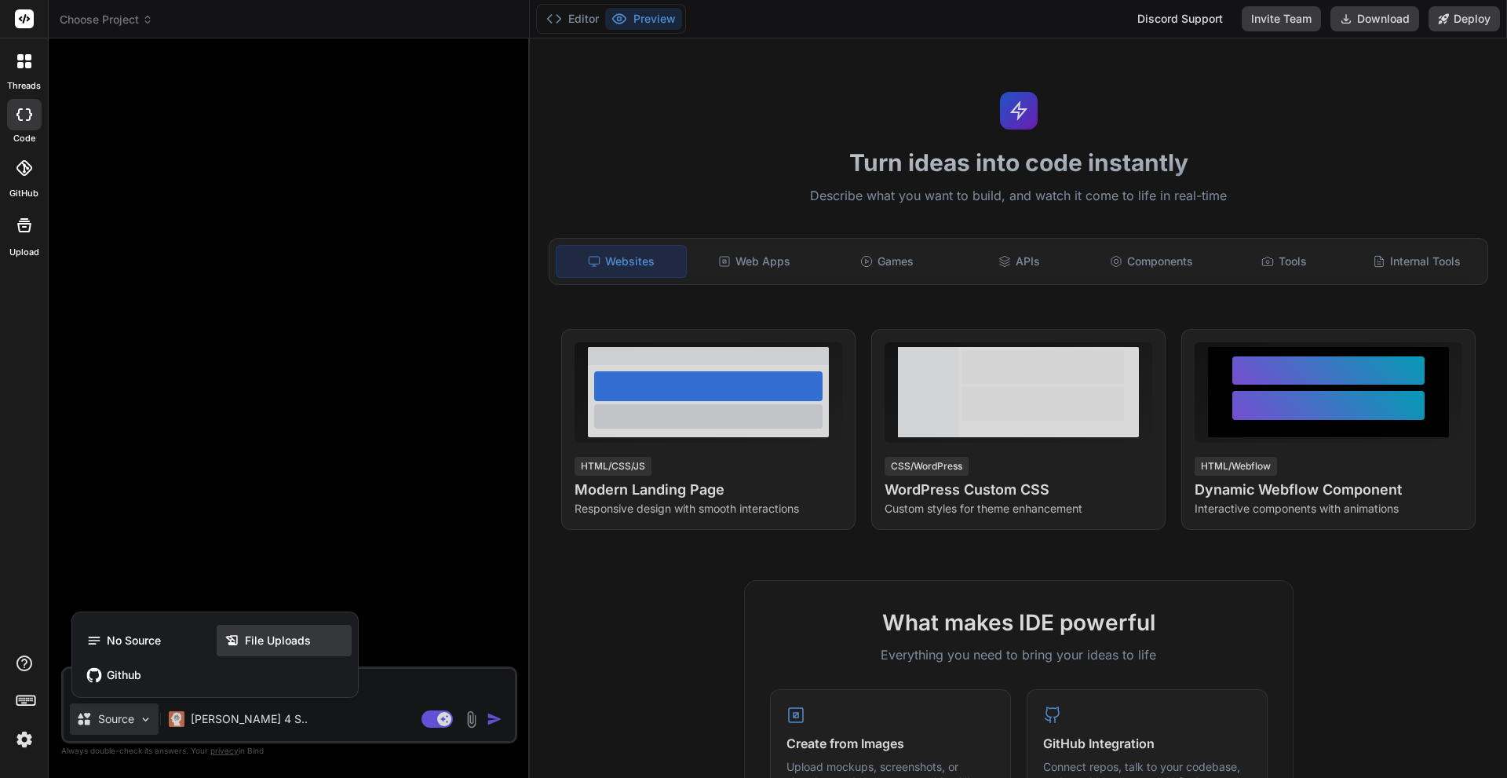
click at [261, 645] on span "File Uploads" at bounding box center [278, 640] width 66 height 16
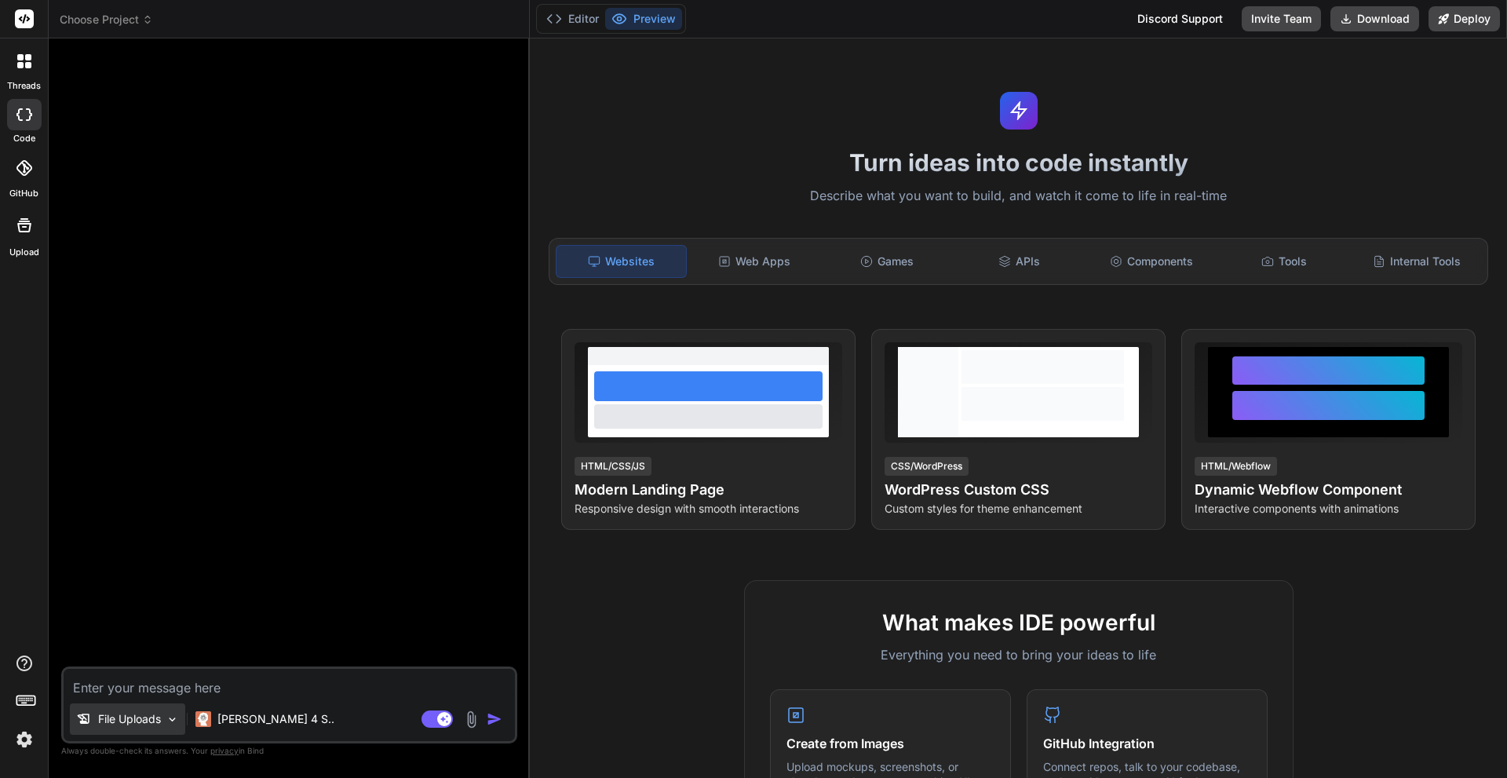
click at [111, 713] on p "File Uploads" at bounding box center [129, 719] width 63 height 16
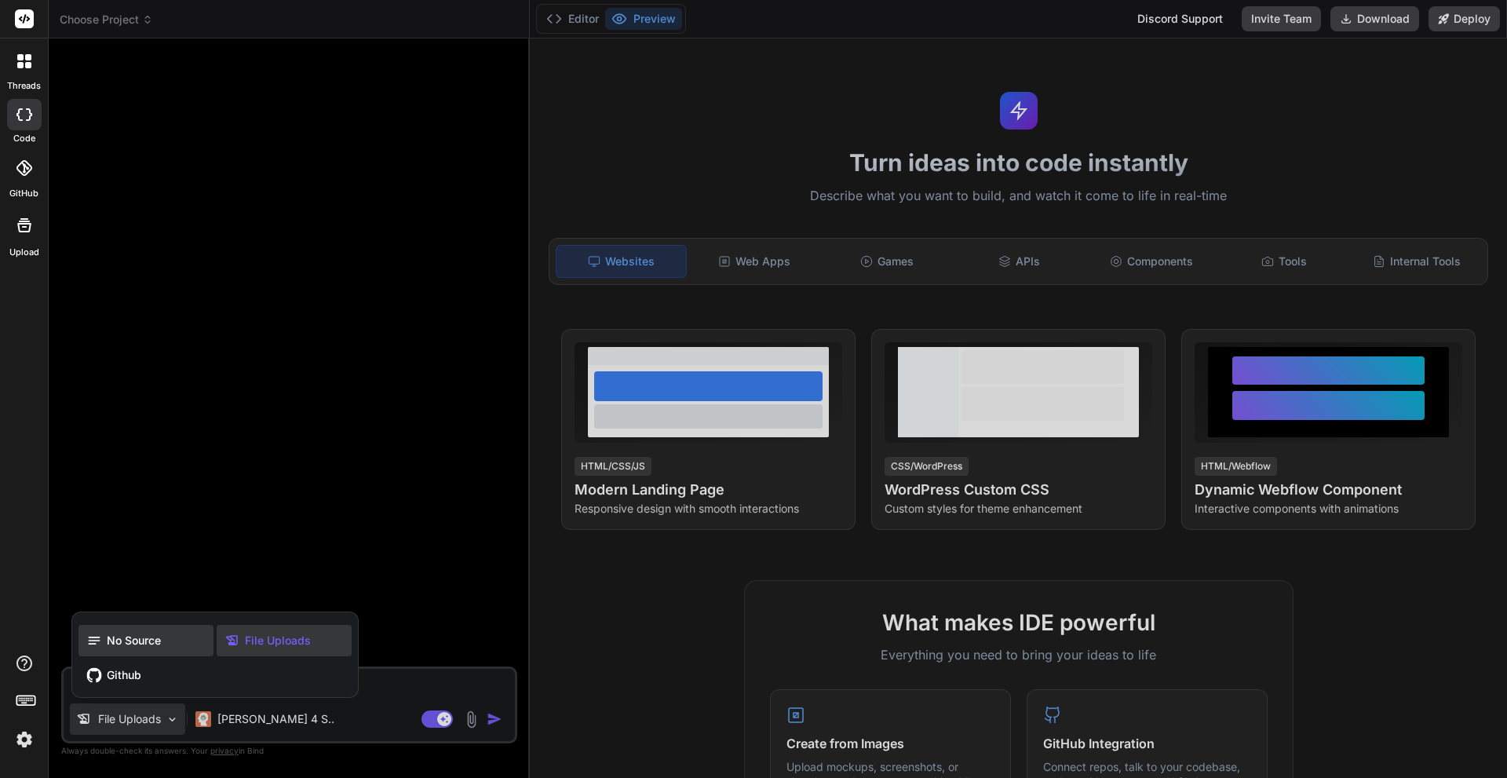
click at [167, 643] on div "No Source" at bounding box center [145, 640] width 135 height 31
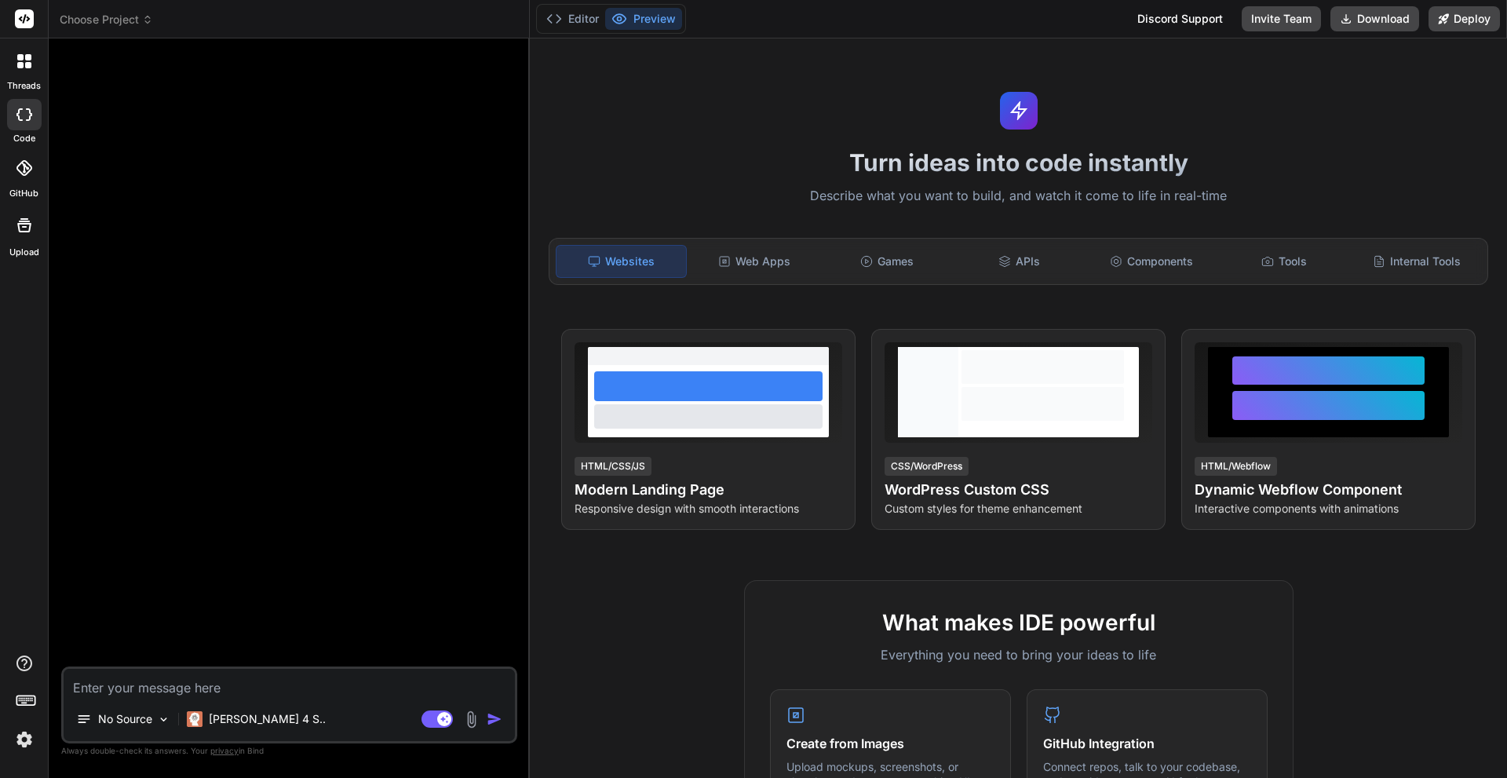
click at [29, 47] on div at bounding box center [24, 61] width 33 height 33
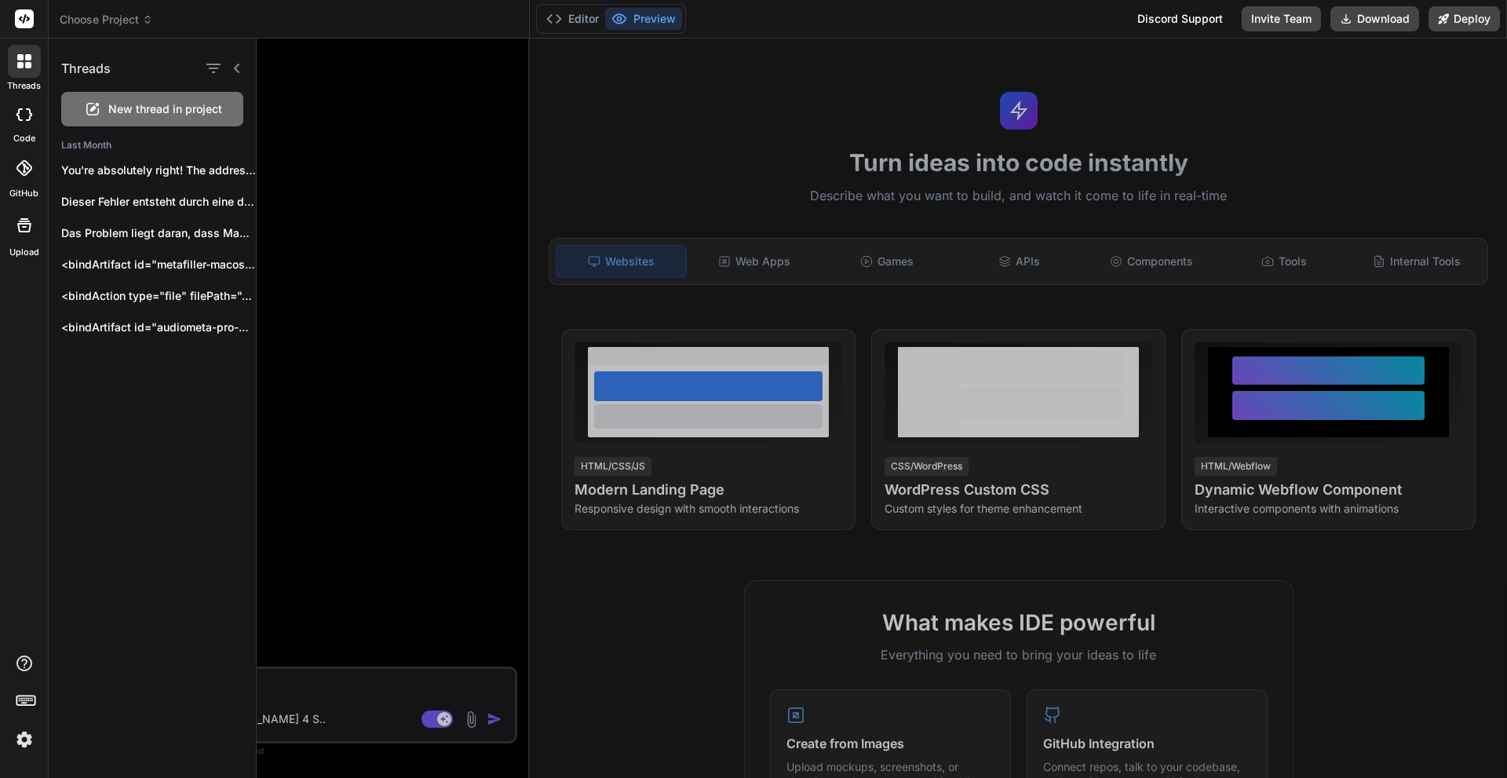
click at [99, 13] on span "Choose Project" at bounding box center [106, 20] width 93 height 16
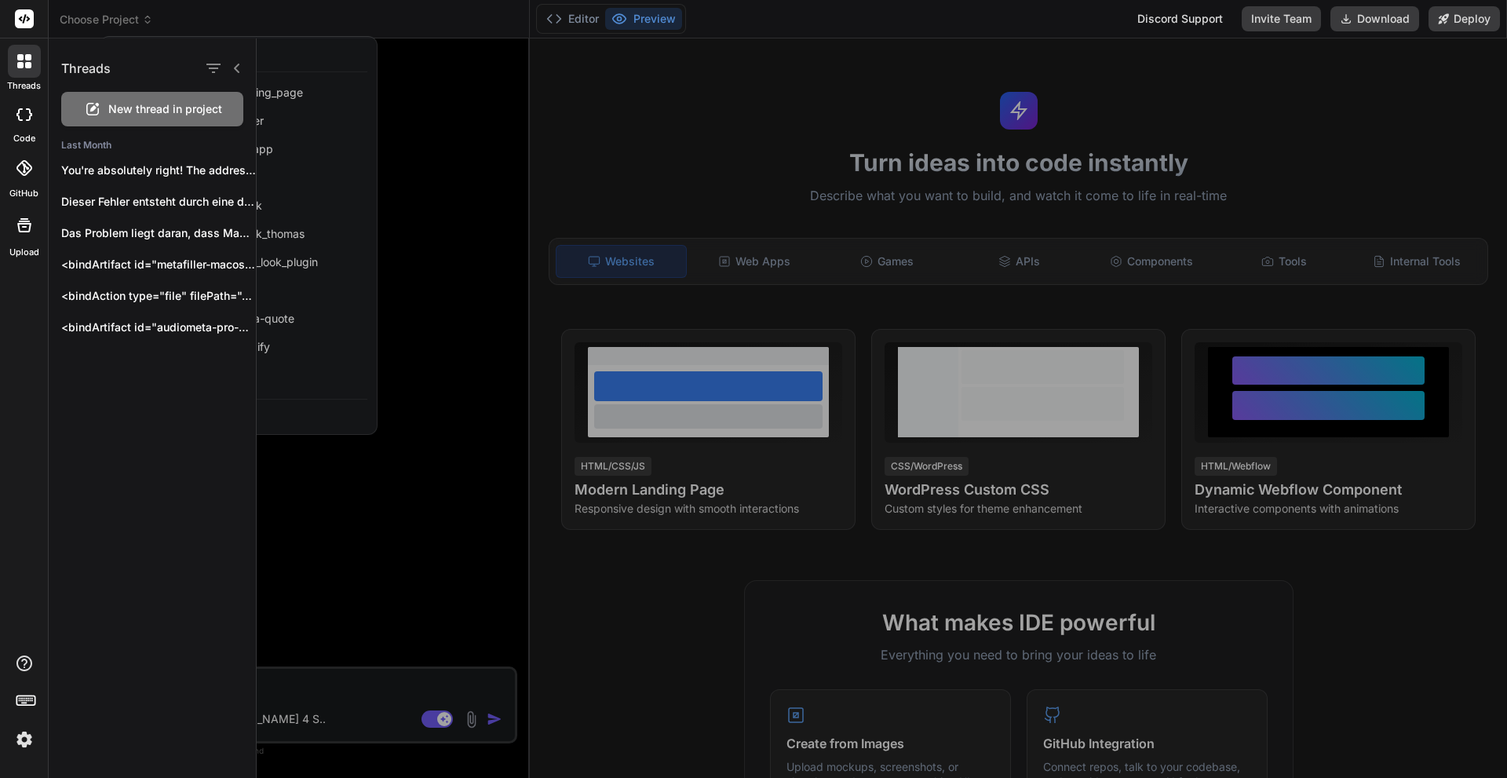
click at [289, 59] on div at bounding box center [882, 407] width 1250 height 739
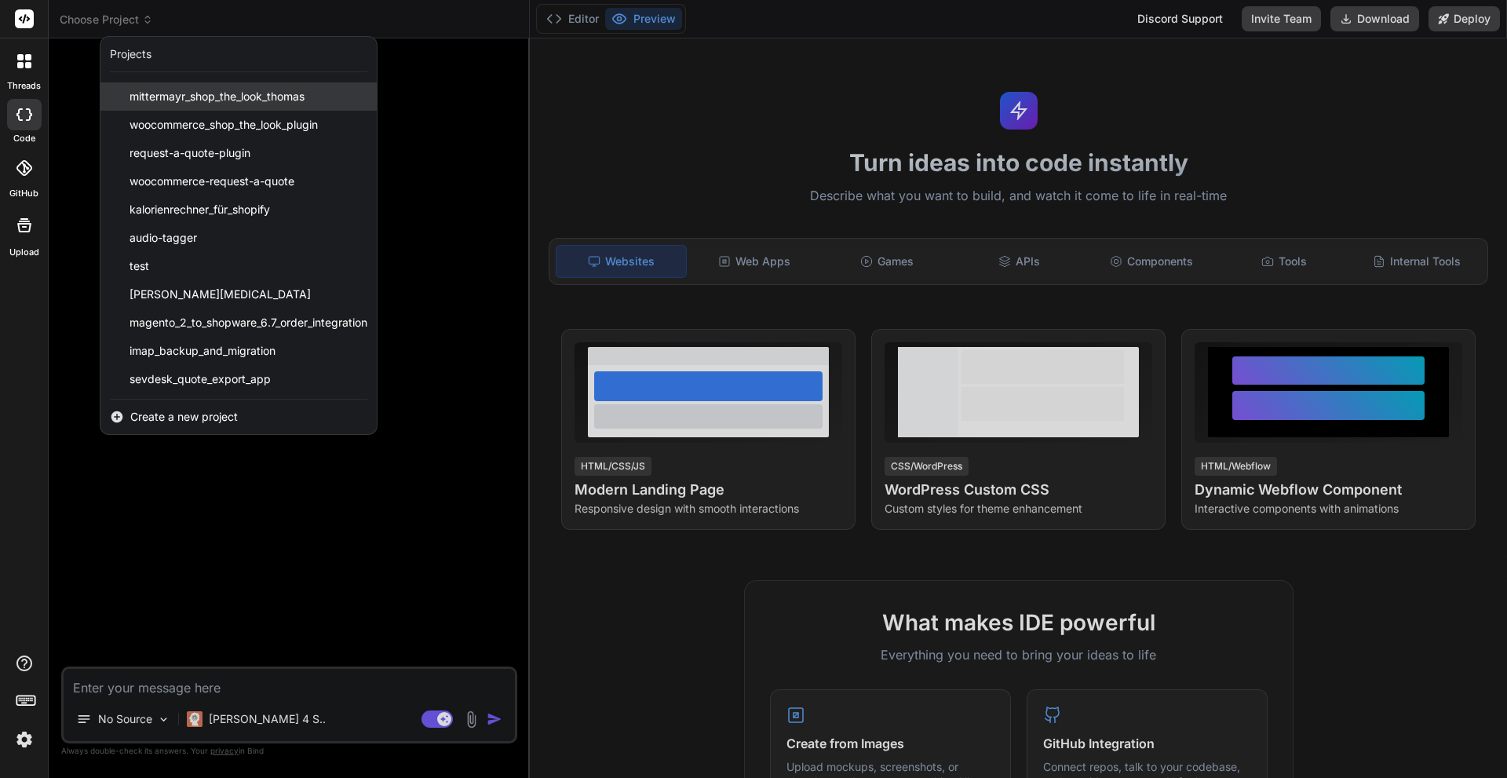
scroll to position [138, 0]
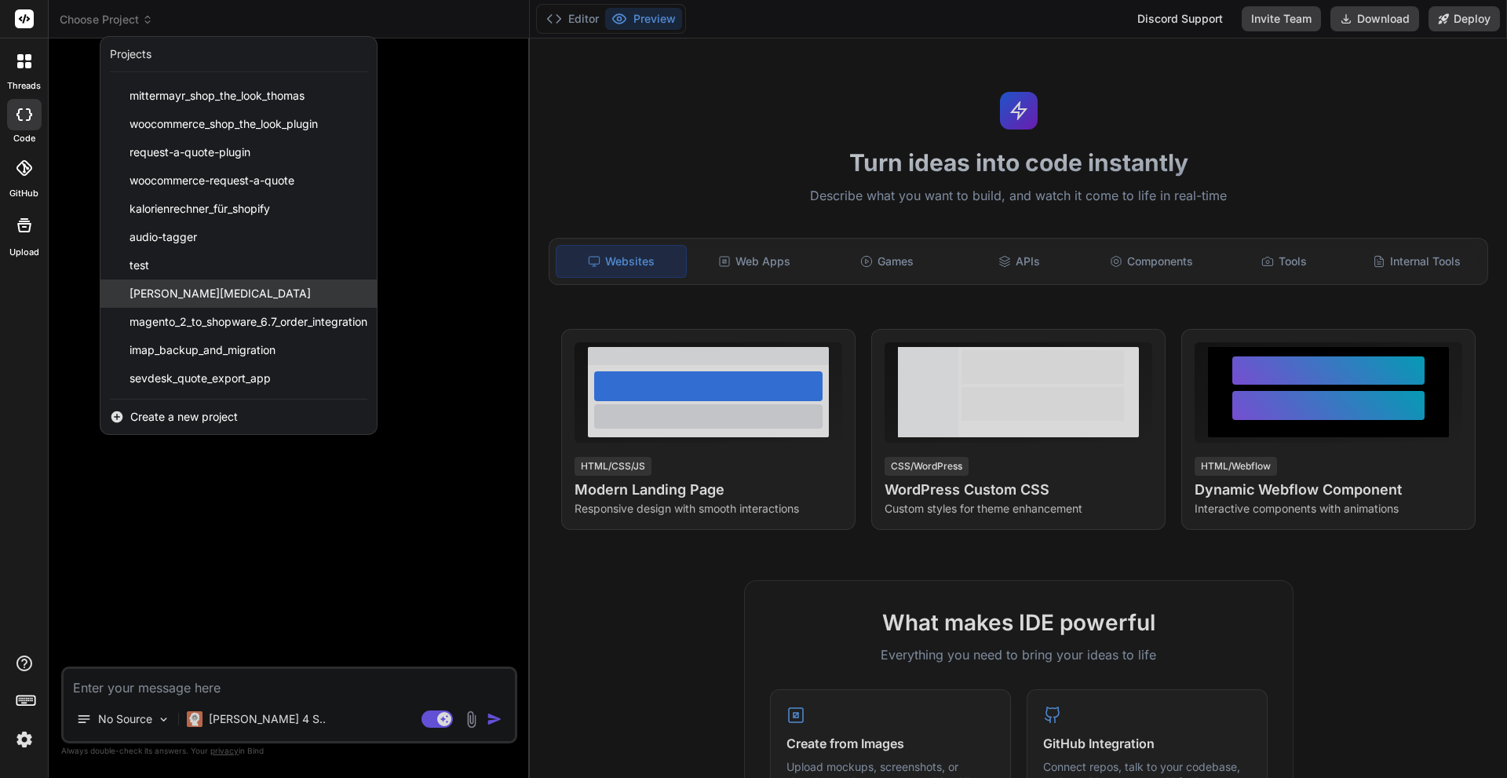
click at [262, 294] on div "[PERSON_NAME][MEDICAL_DATA]" at bounding box center [238, 293] width 276 height 28
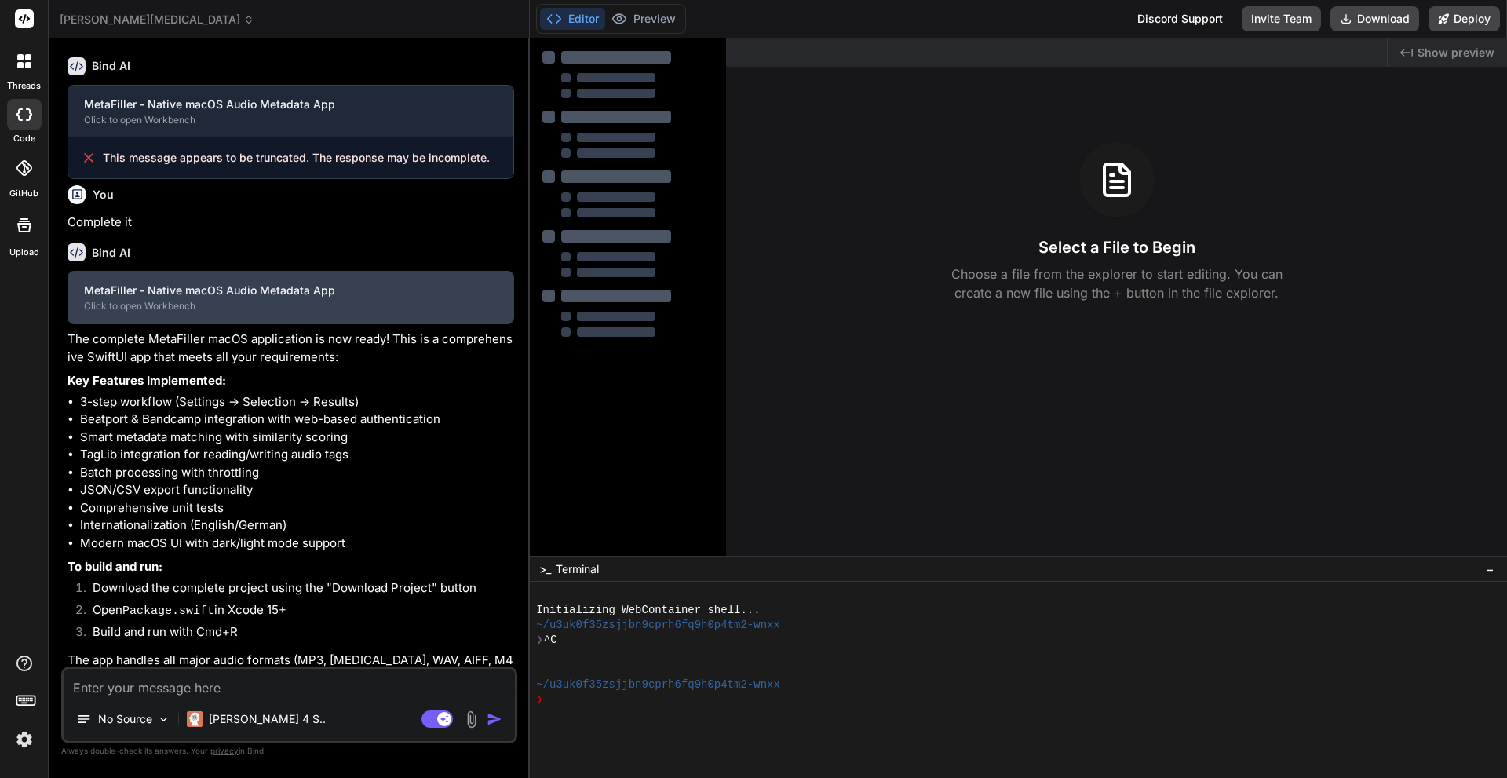
type textarea "x"
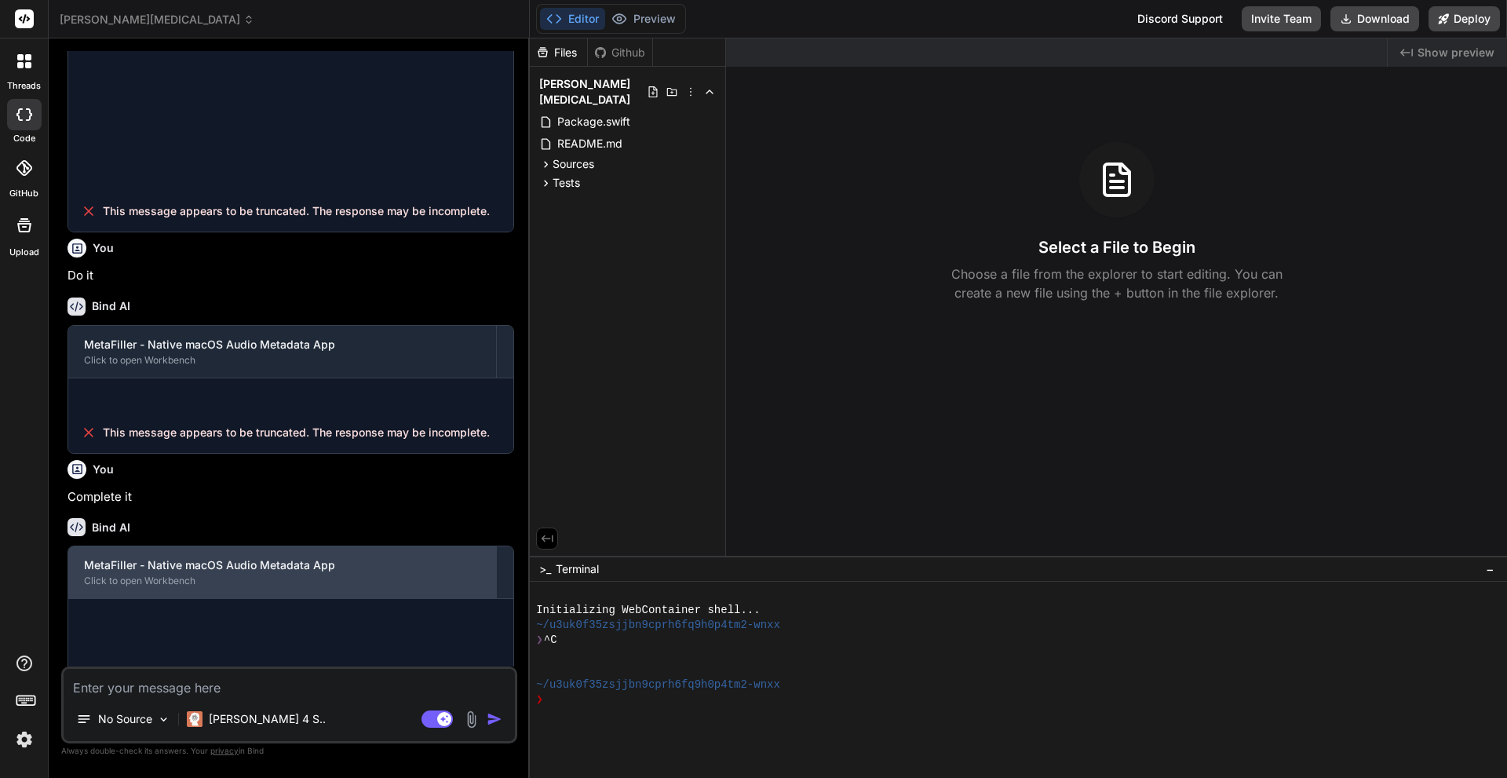
scroll to position [1192, 0]
